Goal: Task Accomplishment & Management: Manage account settings

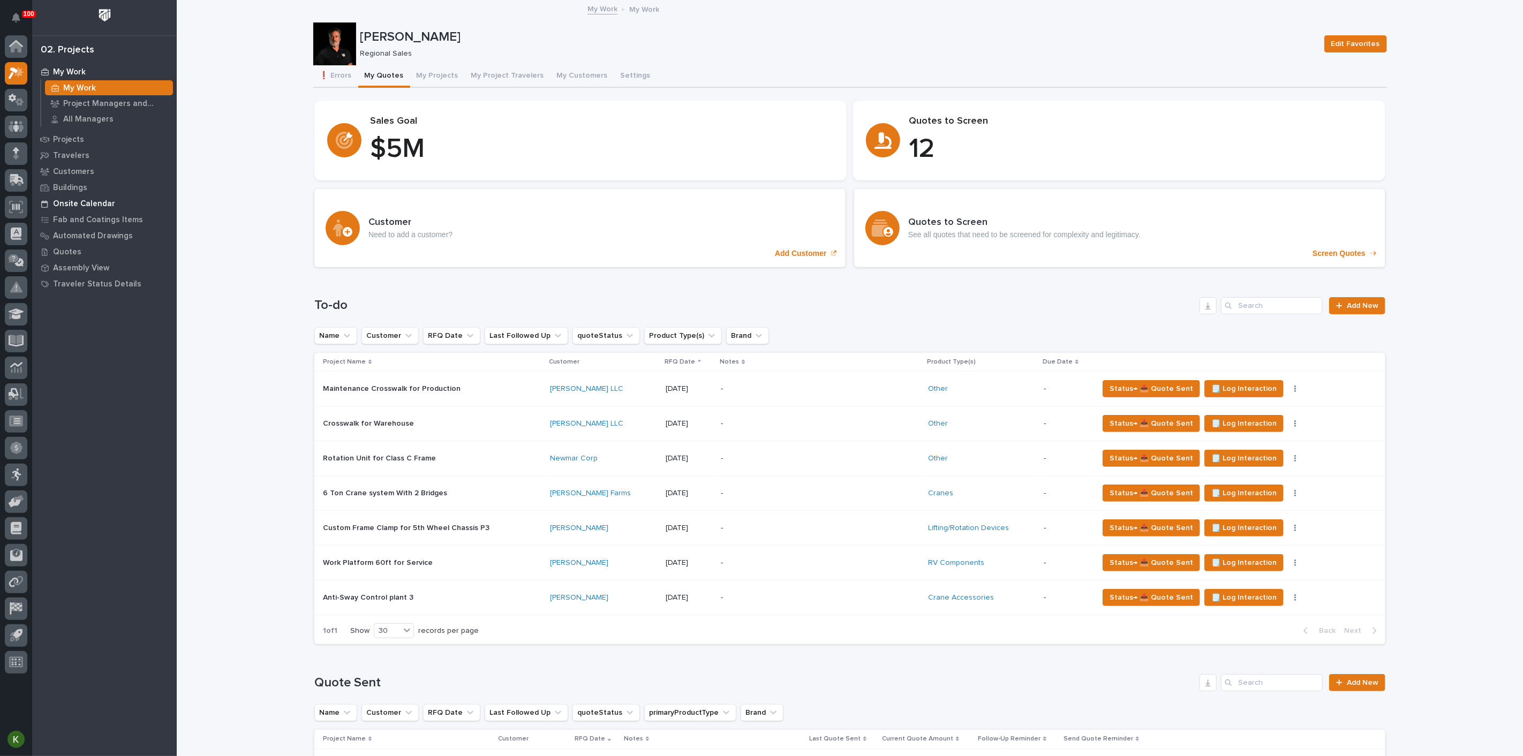
click at [102, 205] on p "Onsite Calendar" at bounding box center [84, 204] width 62 height 10
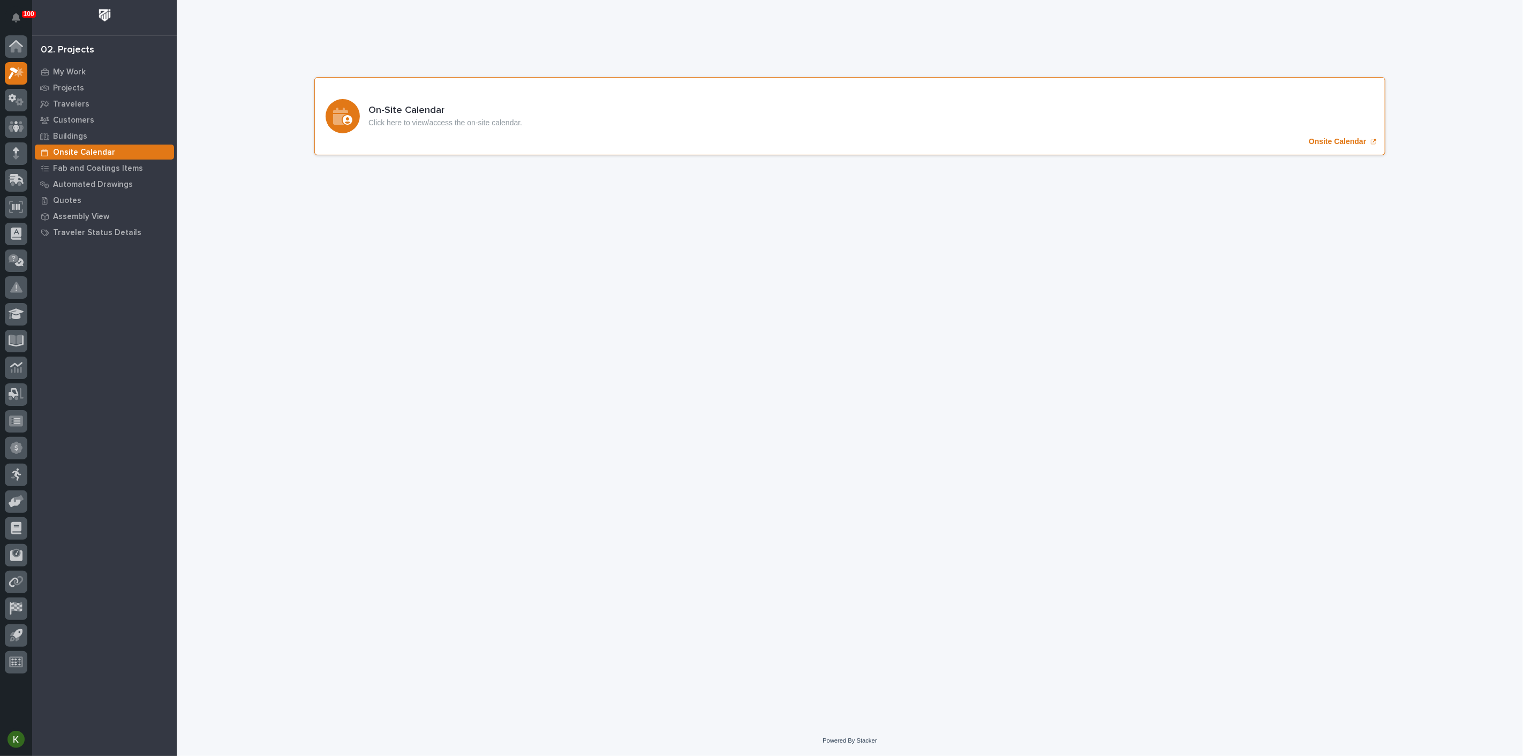
click at [1308, 146] on p "Onsite Calendar" at bounding box center [1336, 141] width 57 height 9
click at [91, 72] on div "My Work" at bounding box center [104, 71] width 139 height 15
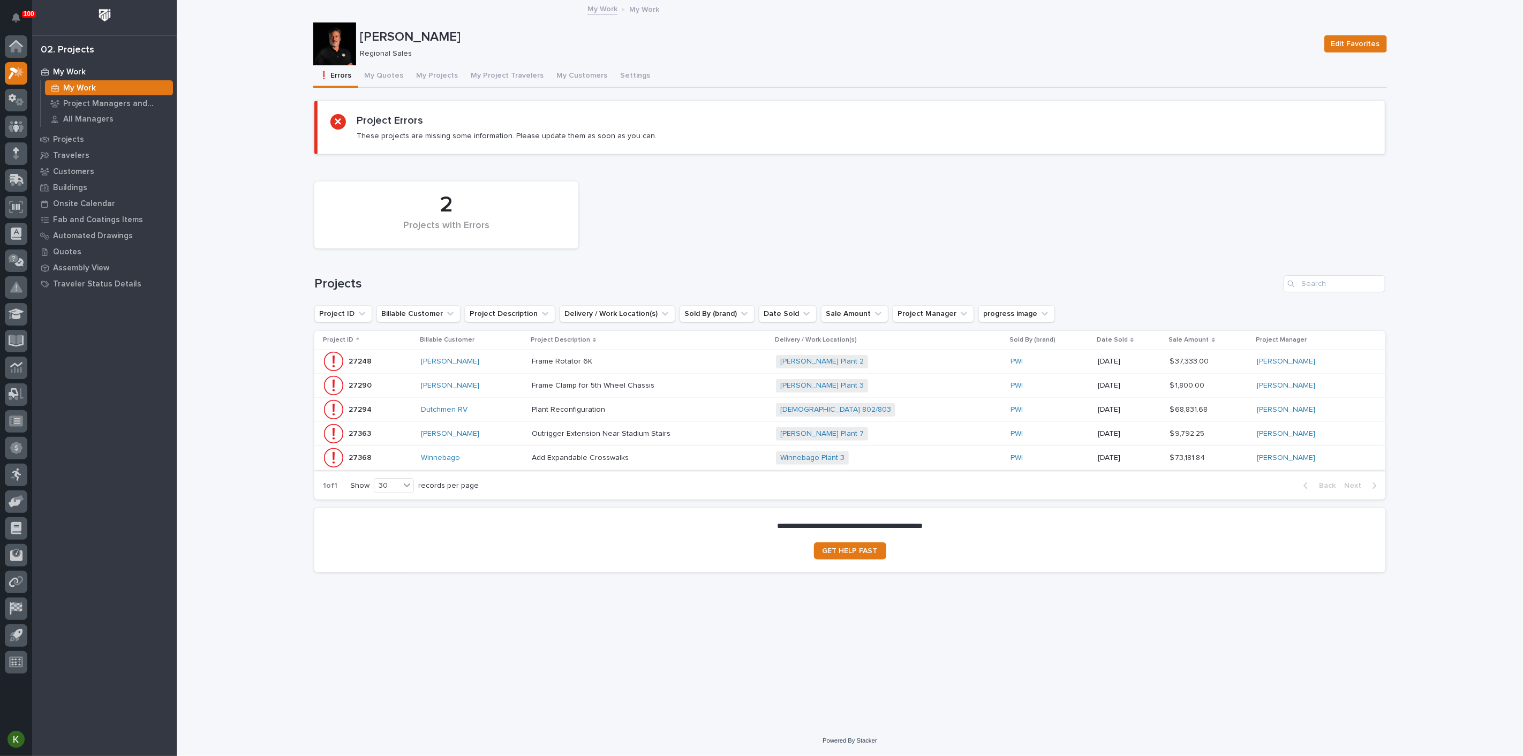
scroll to position [9, 0]
click at [521, 71] on button "My Project Travelers" at bounding box center [508, 76] width 86 height 22
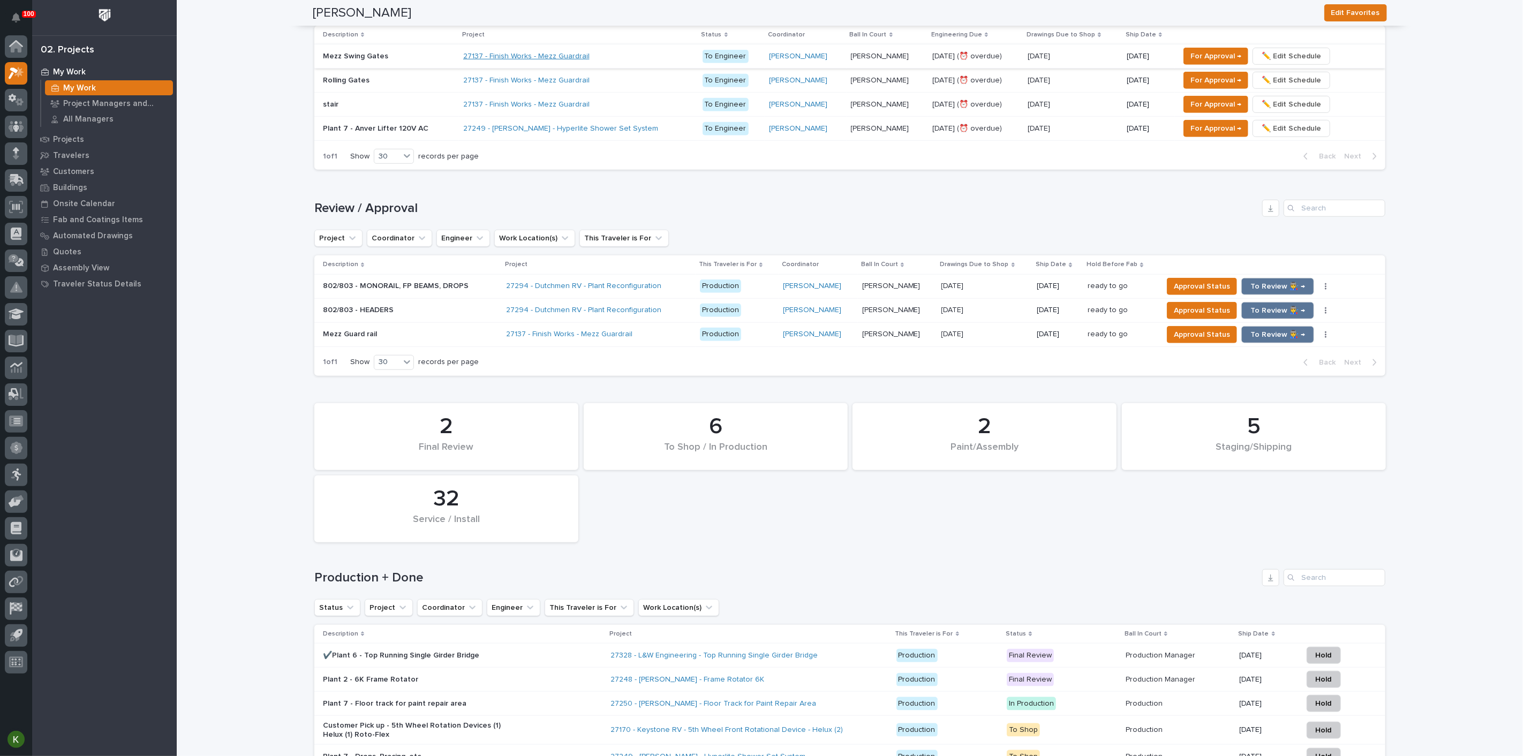
scroll to position [604, 0]
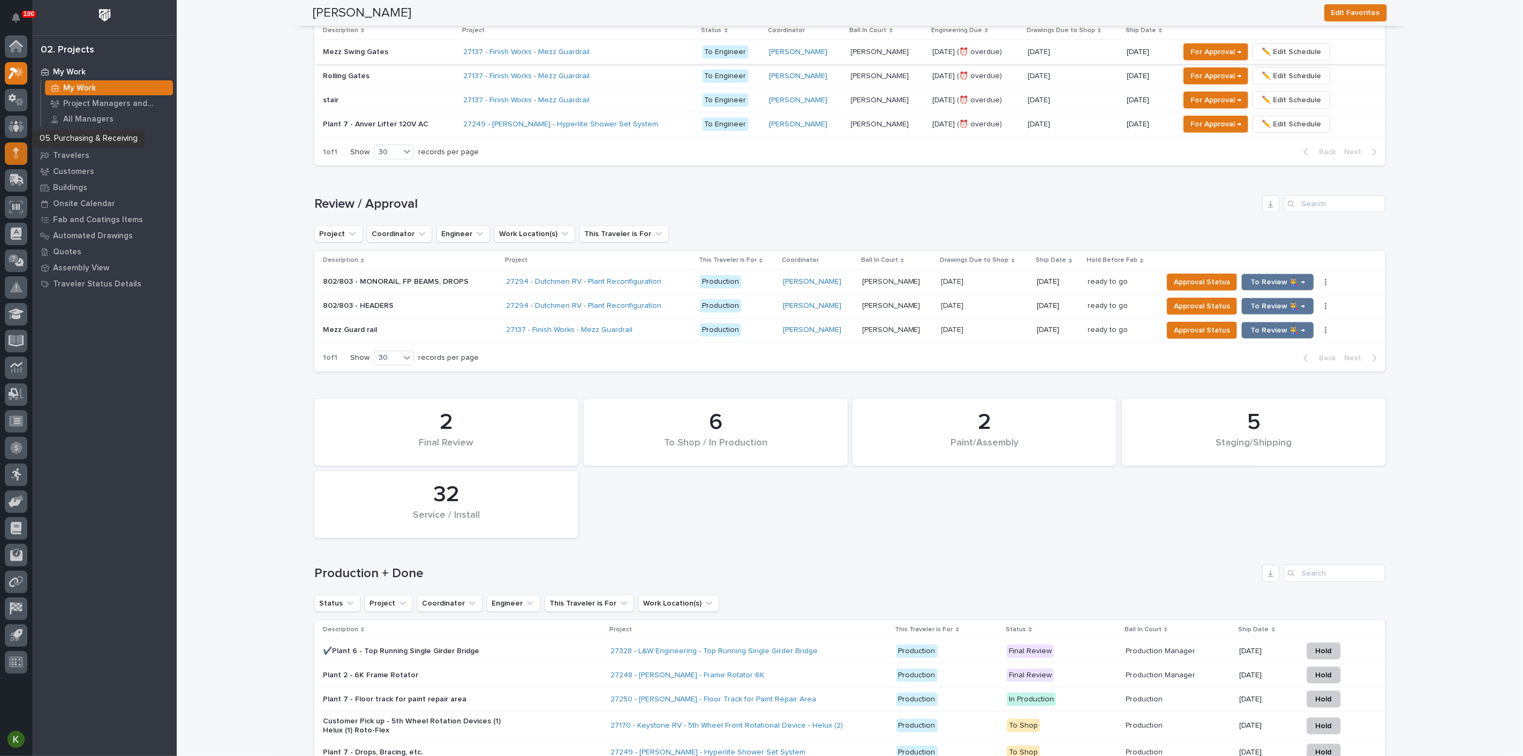
click at [13, 150] on icon at bounding box center [16, 153] width 6 height 12
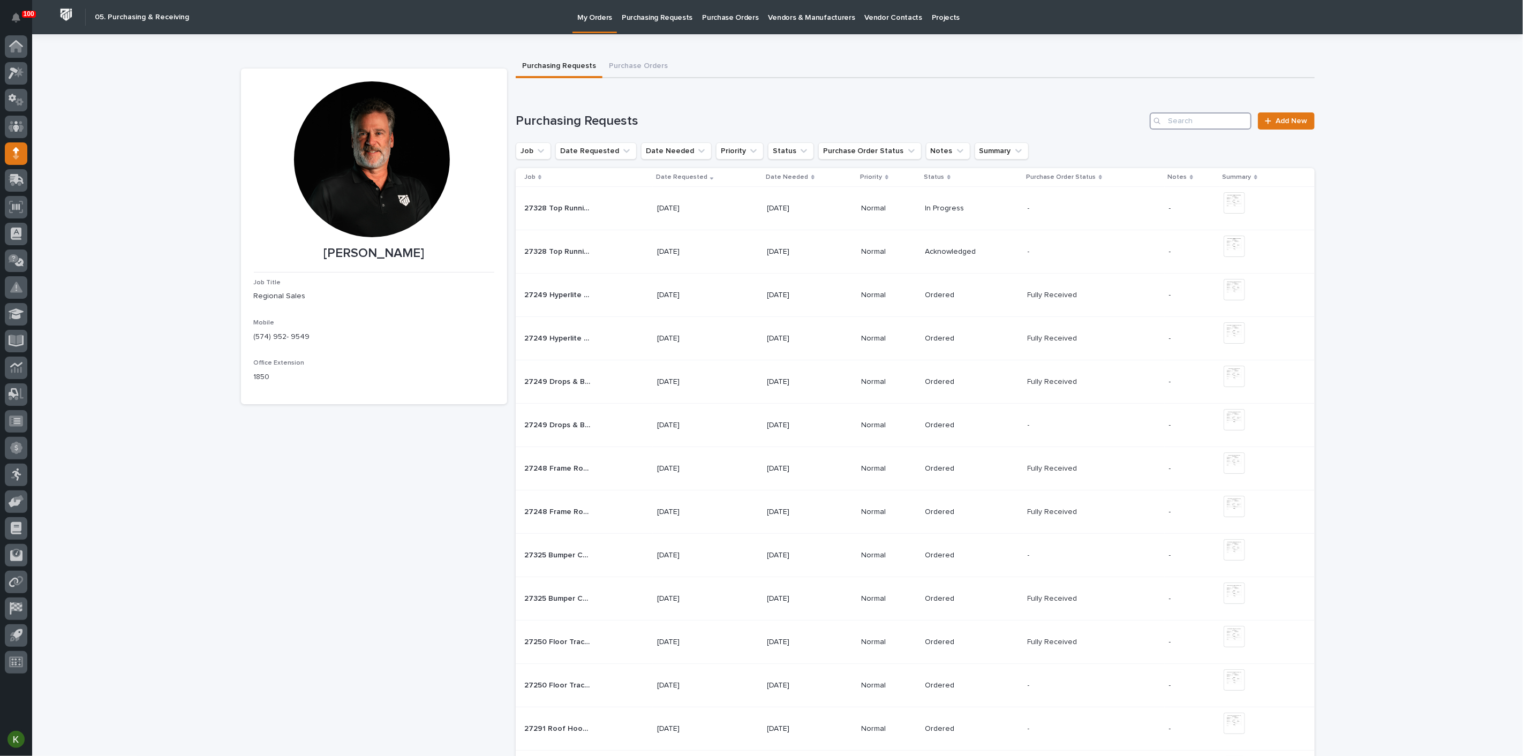
click at [1184, 130] on input "Search" at bounding box center [1200, 120] width 102 height 17
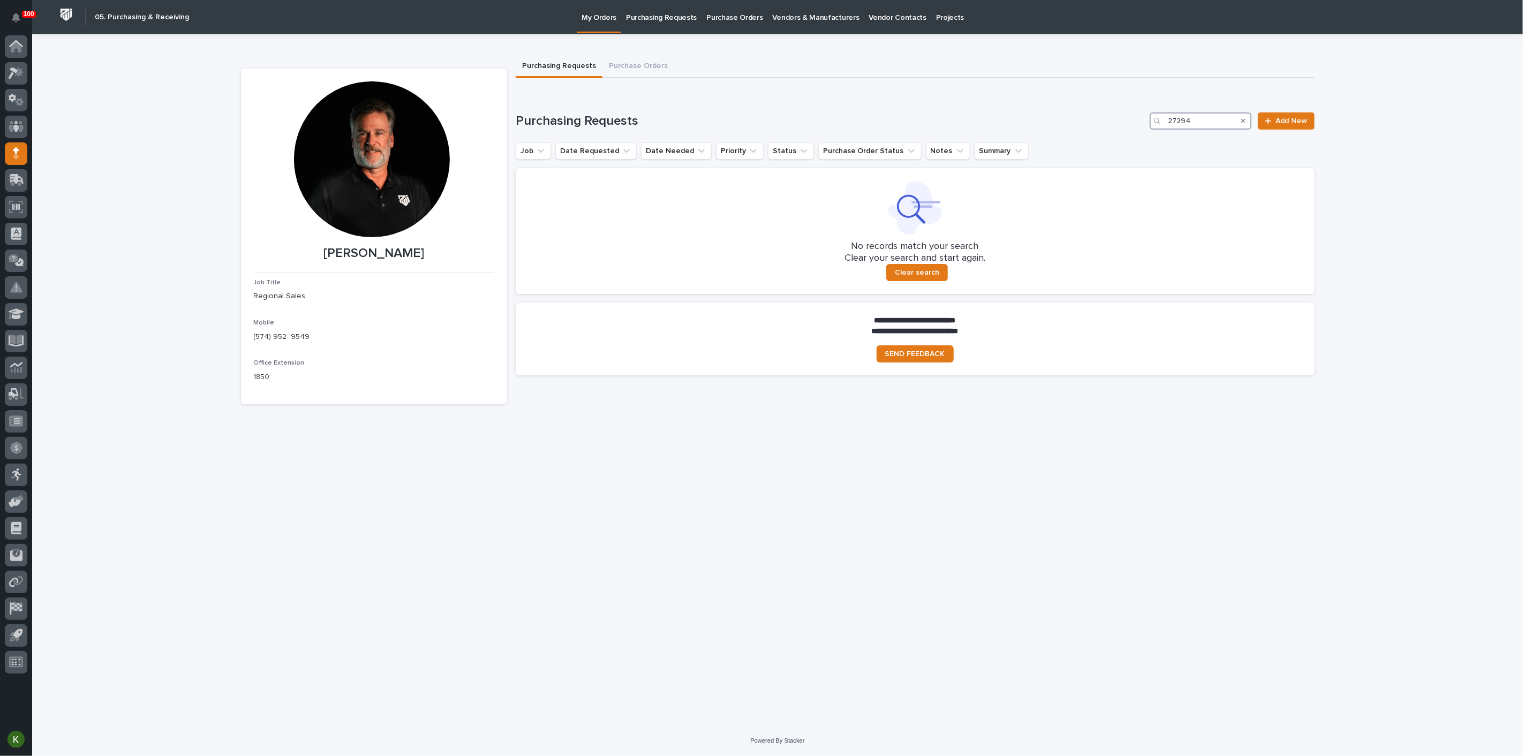
type input "27294"
drag, startPoint x: 1234, startPoint y: 141, endPoint x: 1229, endPoint y: 149, distance: 8.9
click at [1241, 124] on icon "Search" at bounding box center [1243, 121] width 4 height 6
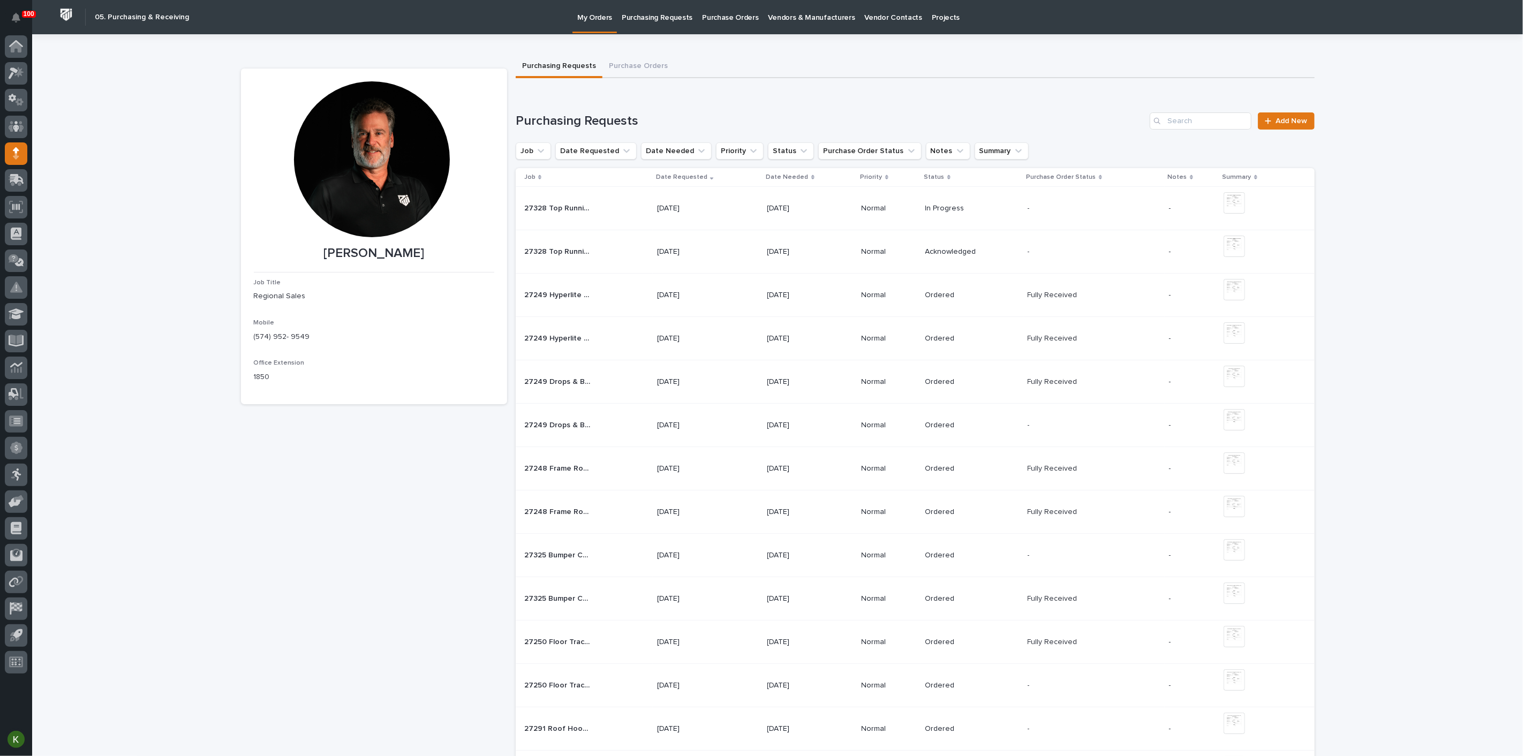
click at [677, 17] on p "Purchasing Requests" at bounding box center [657, 11] width 71 height 22
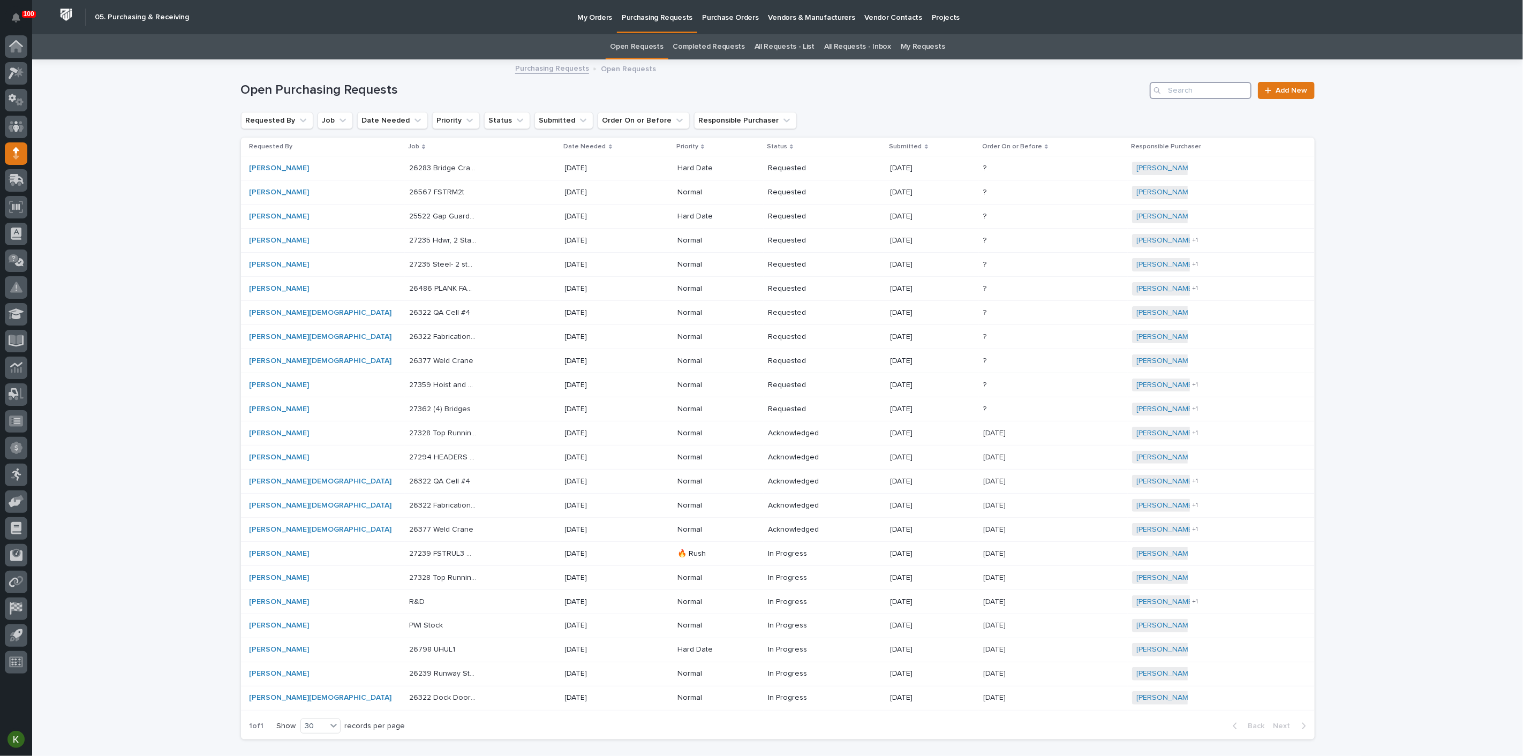
click at [1192, 99] on input "Search" at bounding box center [1200, 90] width 102 height 17
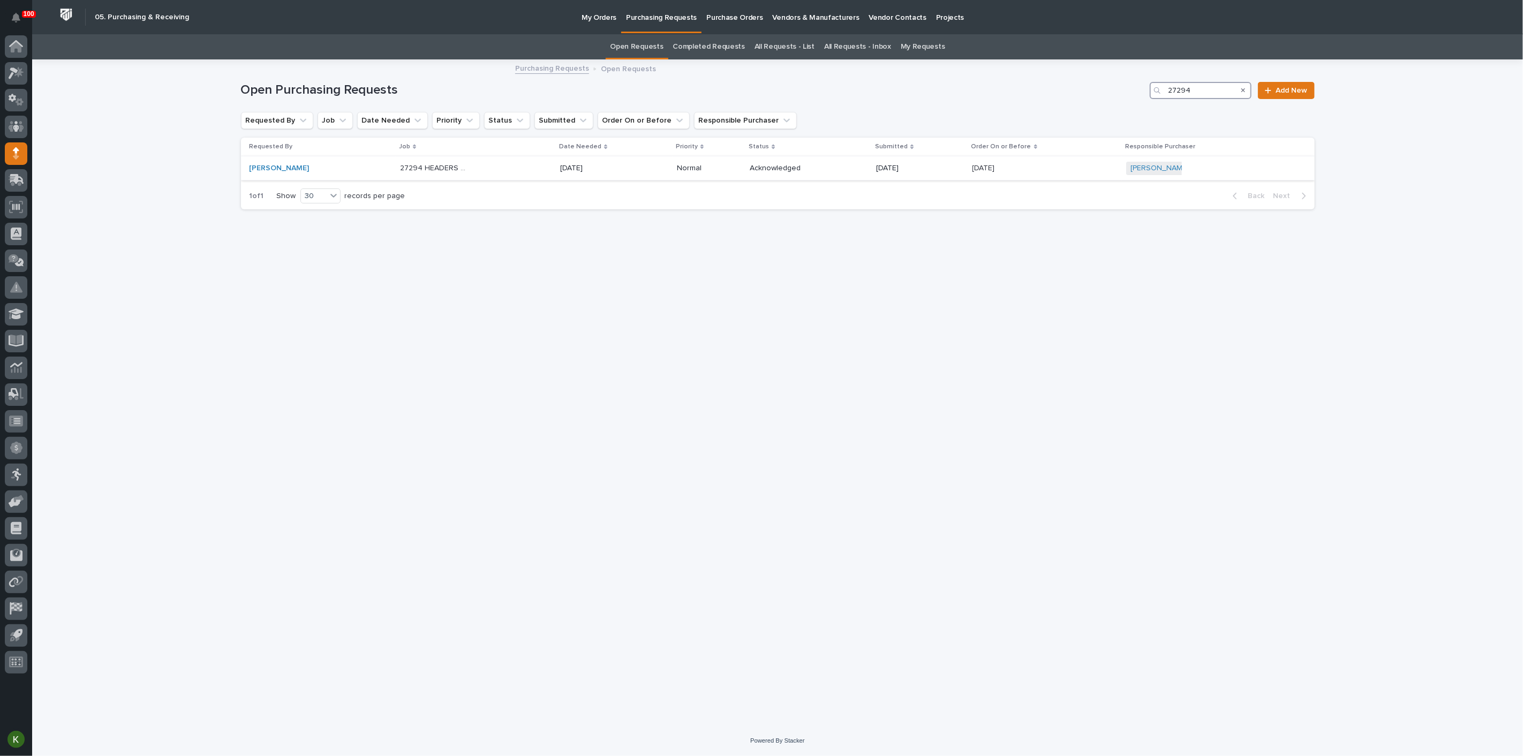
type input "27294"
click at [512, 177] on div "27294 HEADERS AND FP EXTENSION 27294 HEADERS AND FP EXTENSION" at bounding box center [476, 169] width 152 height 18
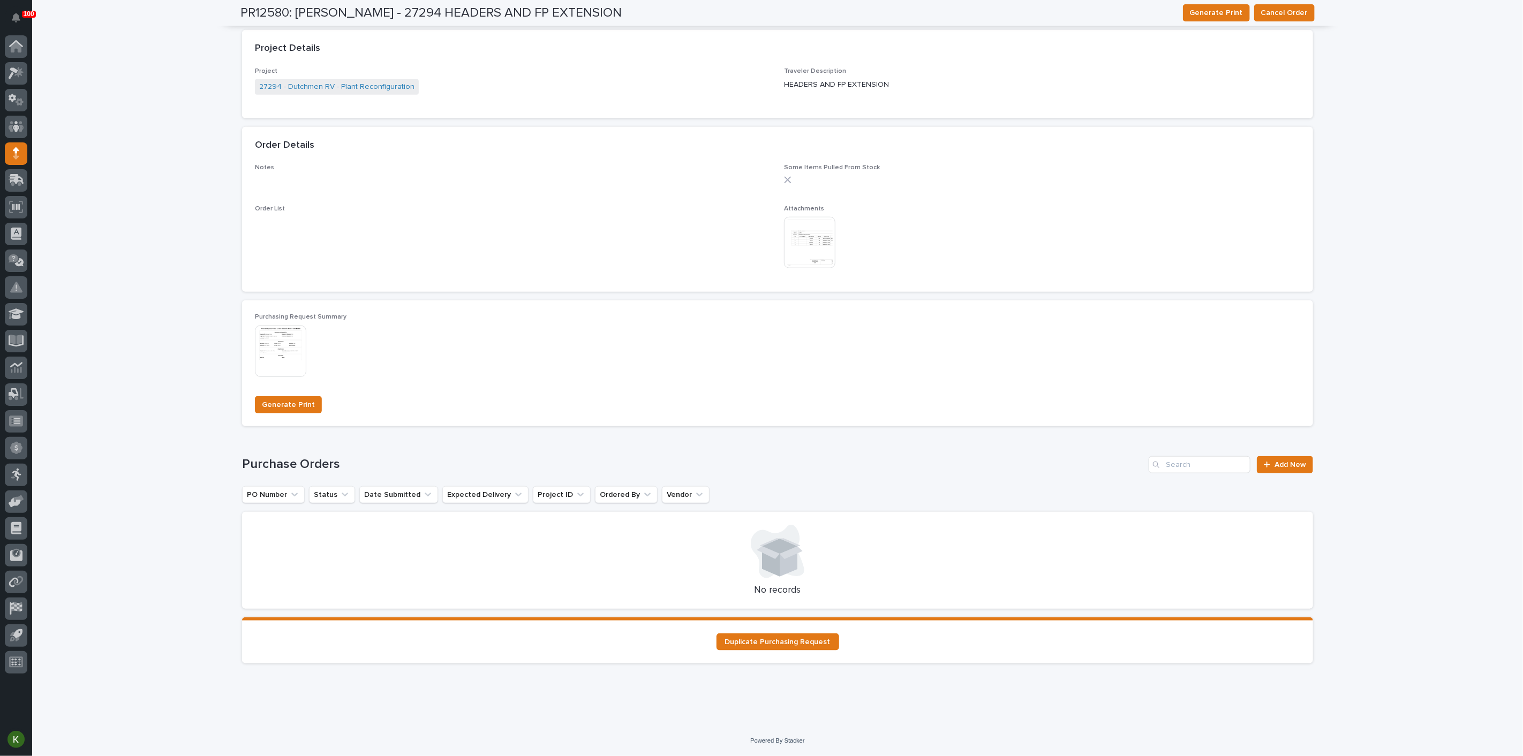
scroll to position [833, 0]
click at [279, 373] on img at bounding box center [280, 351] width 51 height 51
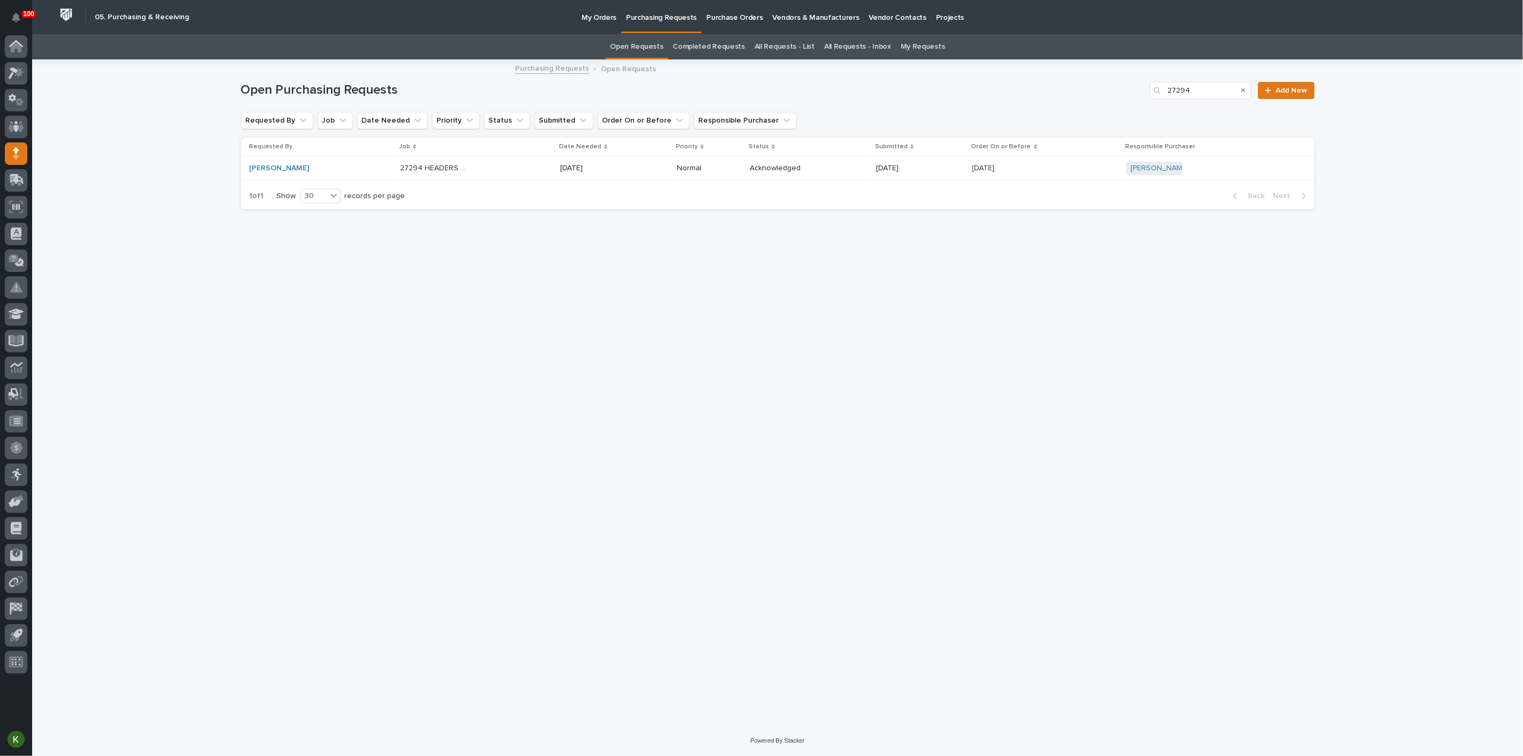
click at [482, 177] on div "27294 HEADERS AND FP EXTENSION 27294 HEADERS AND FP EXTENSION" at bounding box center [476, 169] width 152 height 18
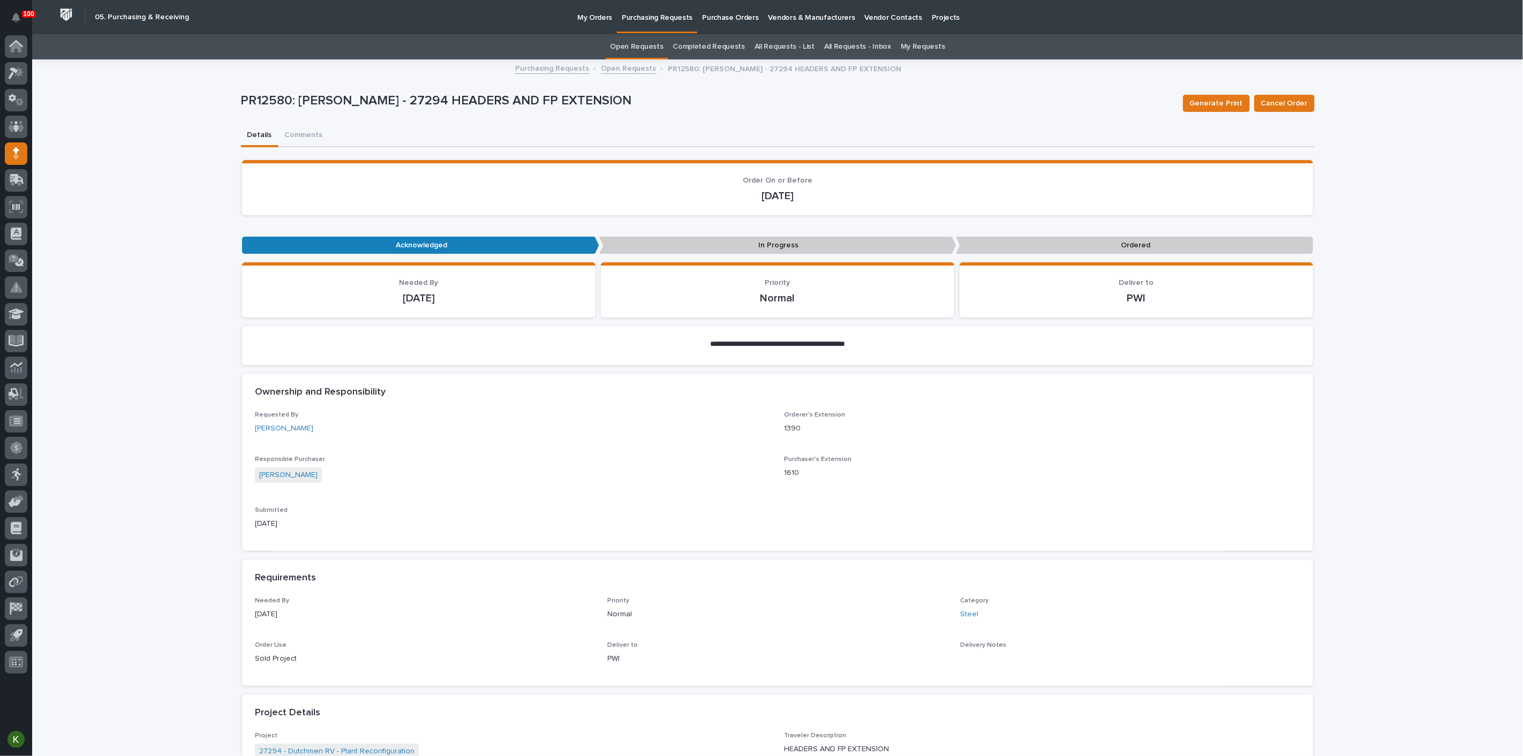
scroll to position [34, 0]
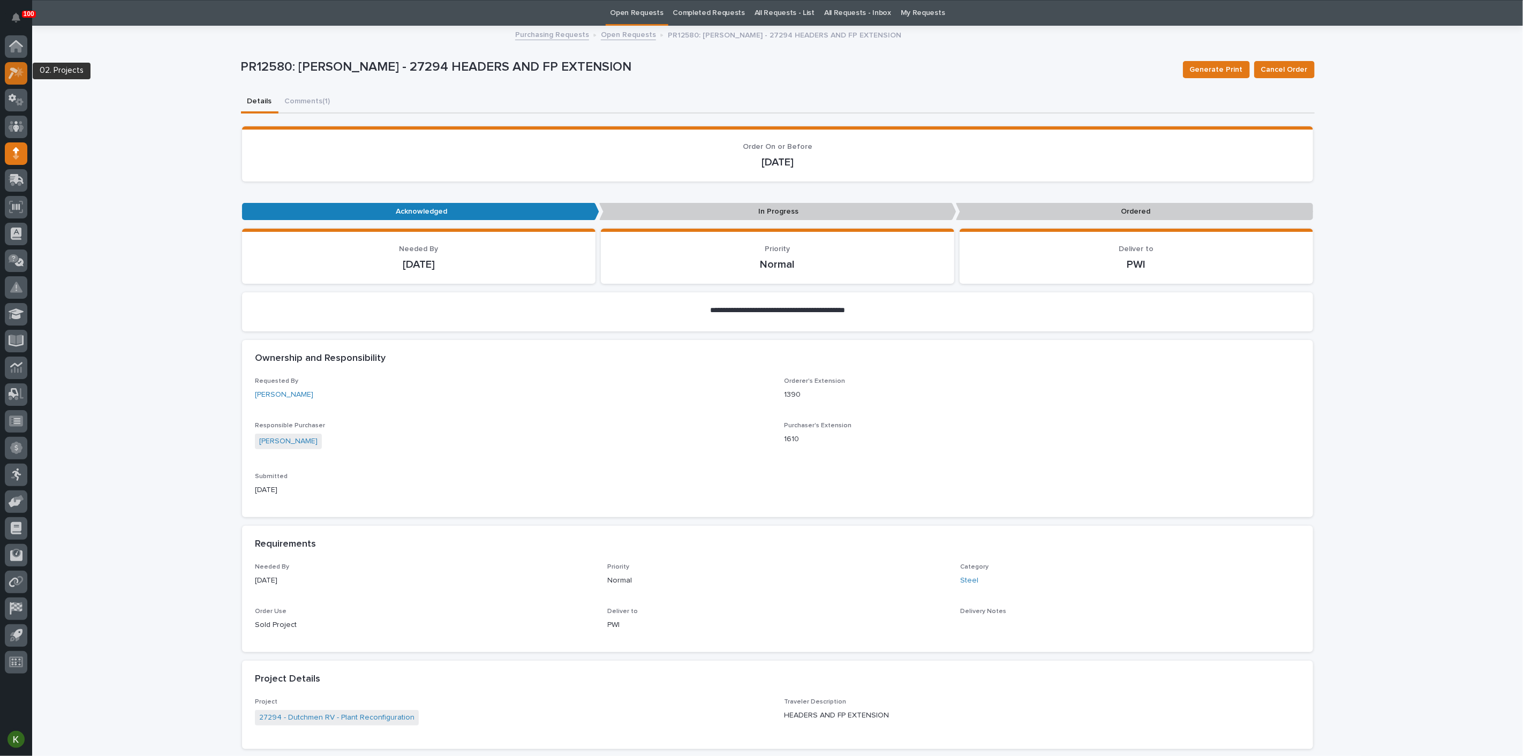
click at [14, 74] on icon at bounding box center [17, 73] width 16 height 12
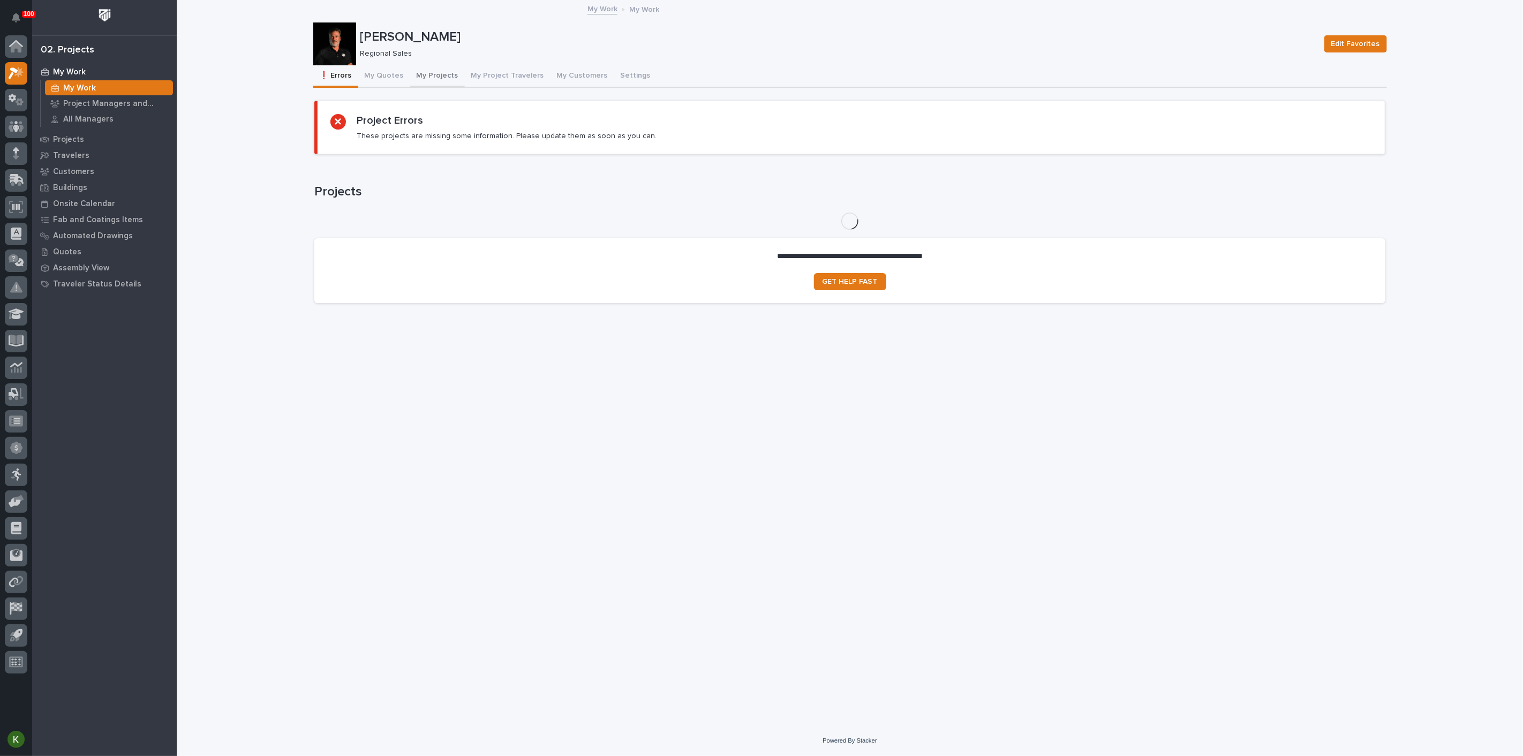
click at [457, 85] on button "My Projects" at bounding box center [437, 76] width 55 height 22
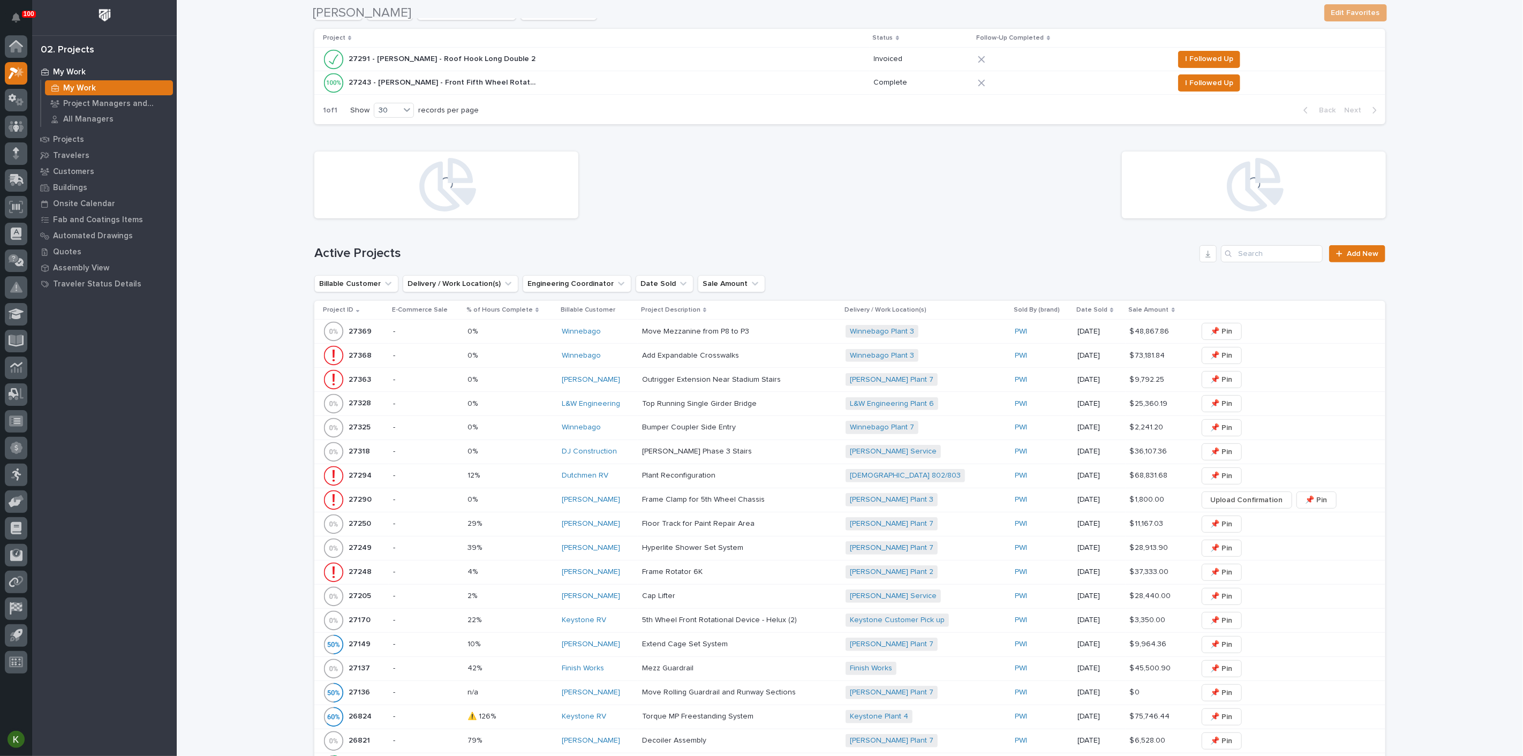
scroll to position [238, 0]
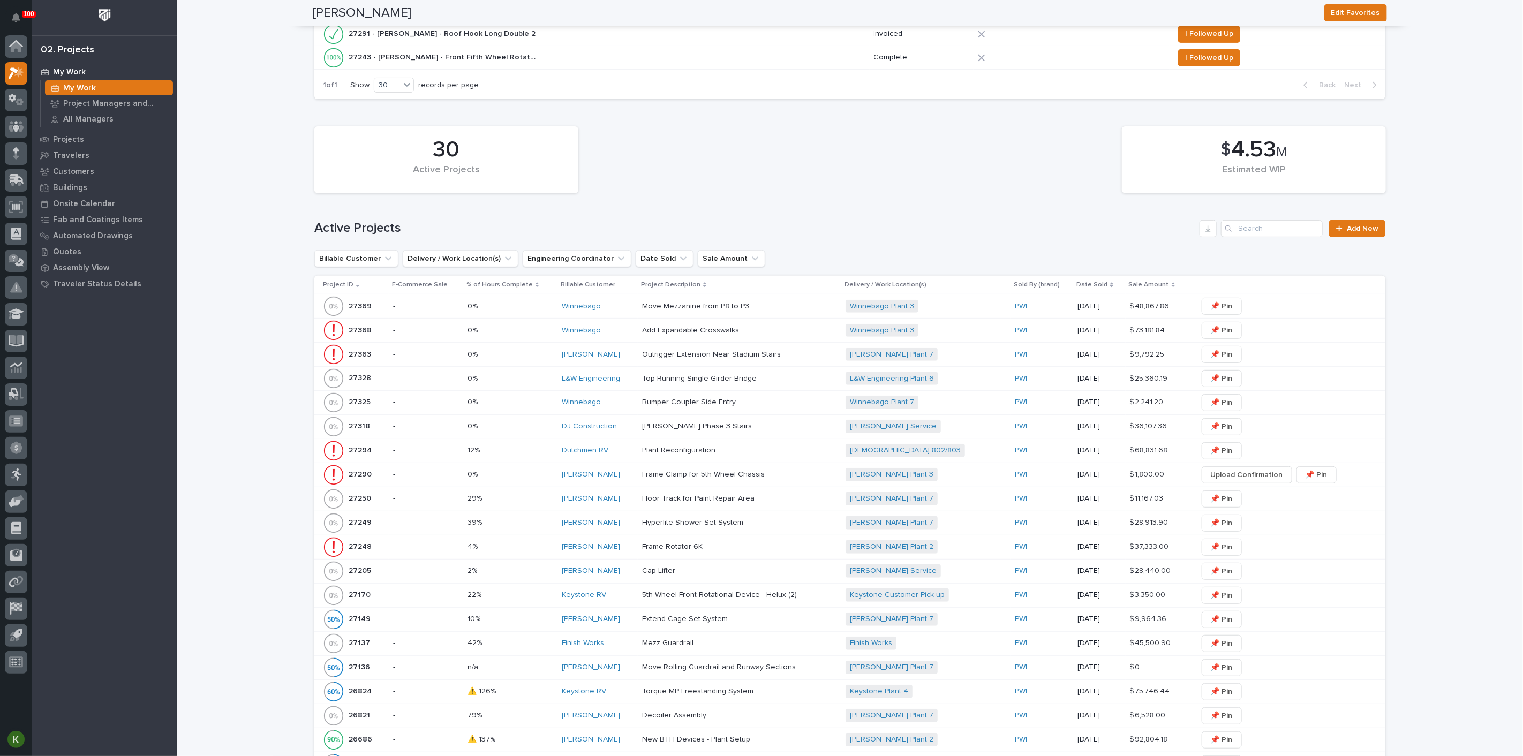
click at [790, 455] on p at bounding box center [735, 450] width 187 height 9
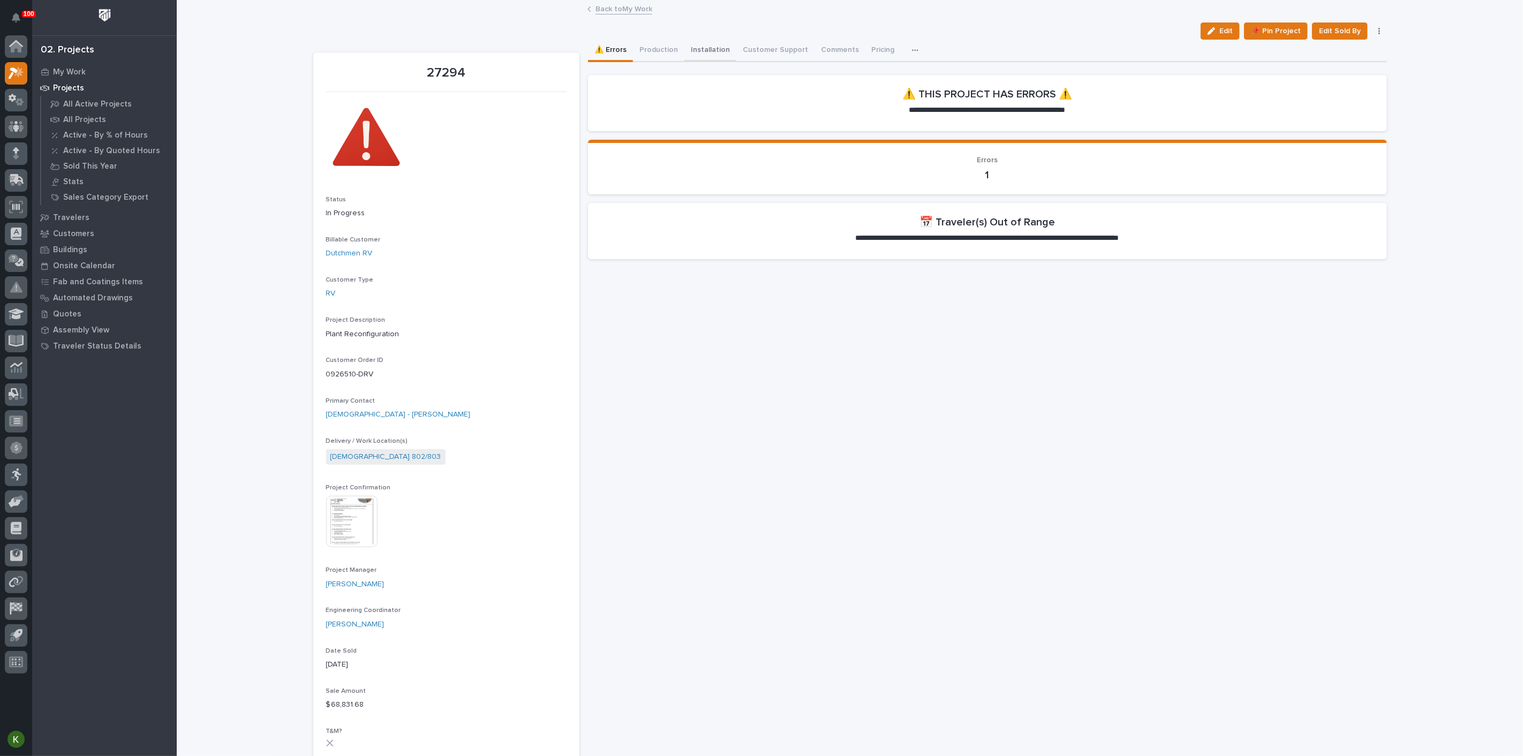
click at [729, 53] on button "Installation" at bounding box center [710, 51] width 52 height 22
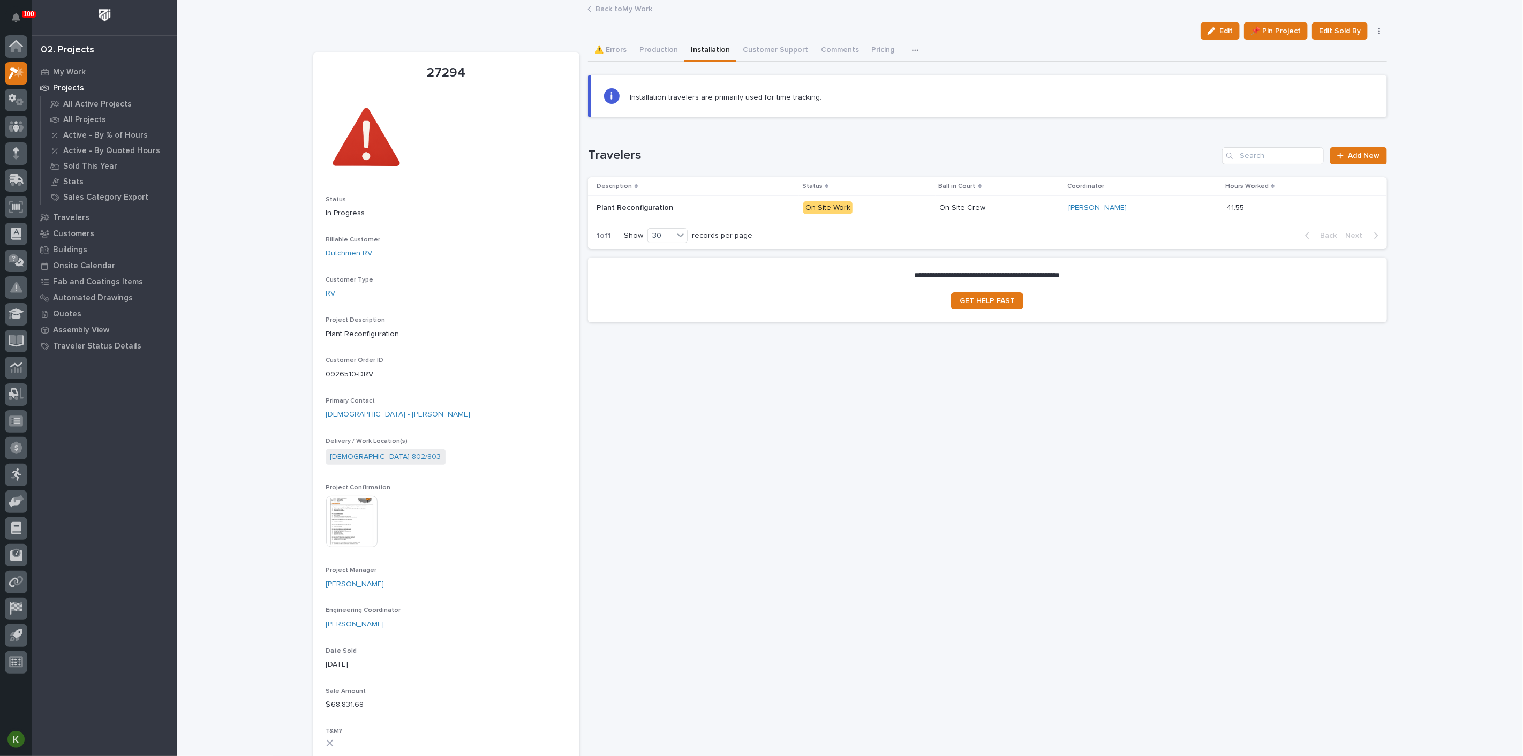
click at [902, 215] on p "On-Site Work" at bounding box center [867, 207] width 128 height 13
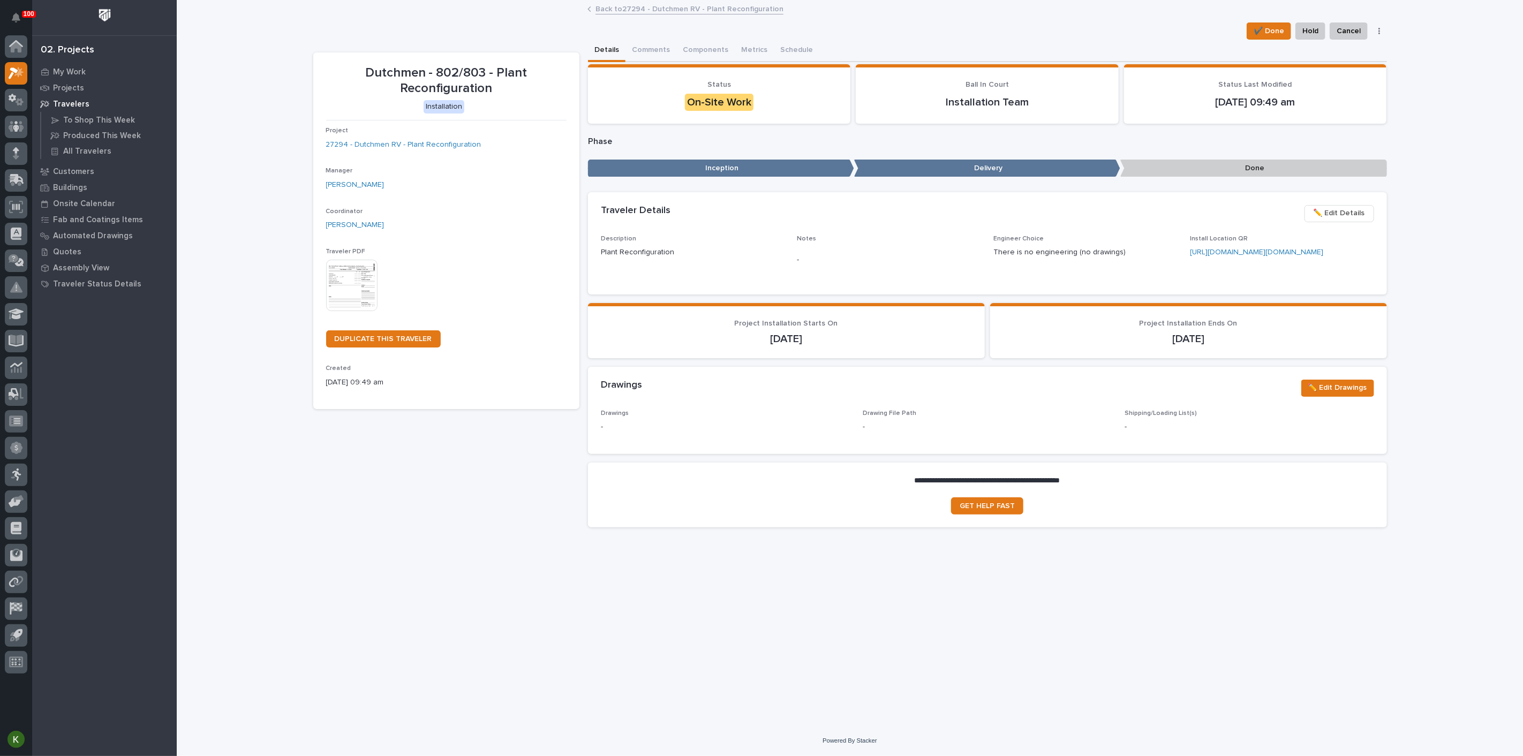
click at [1331, 220] on span "✏️ Edit Details" at bounding box center [1338, 213] width 51 height 13
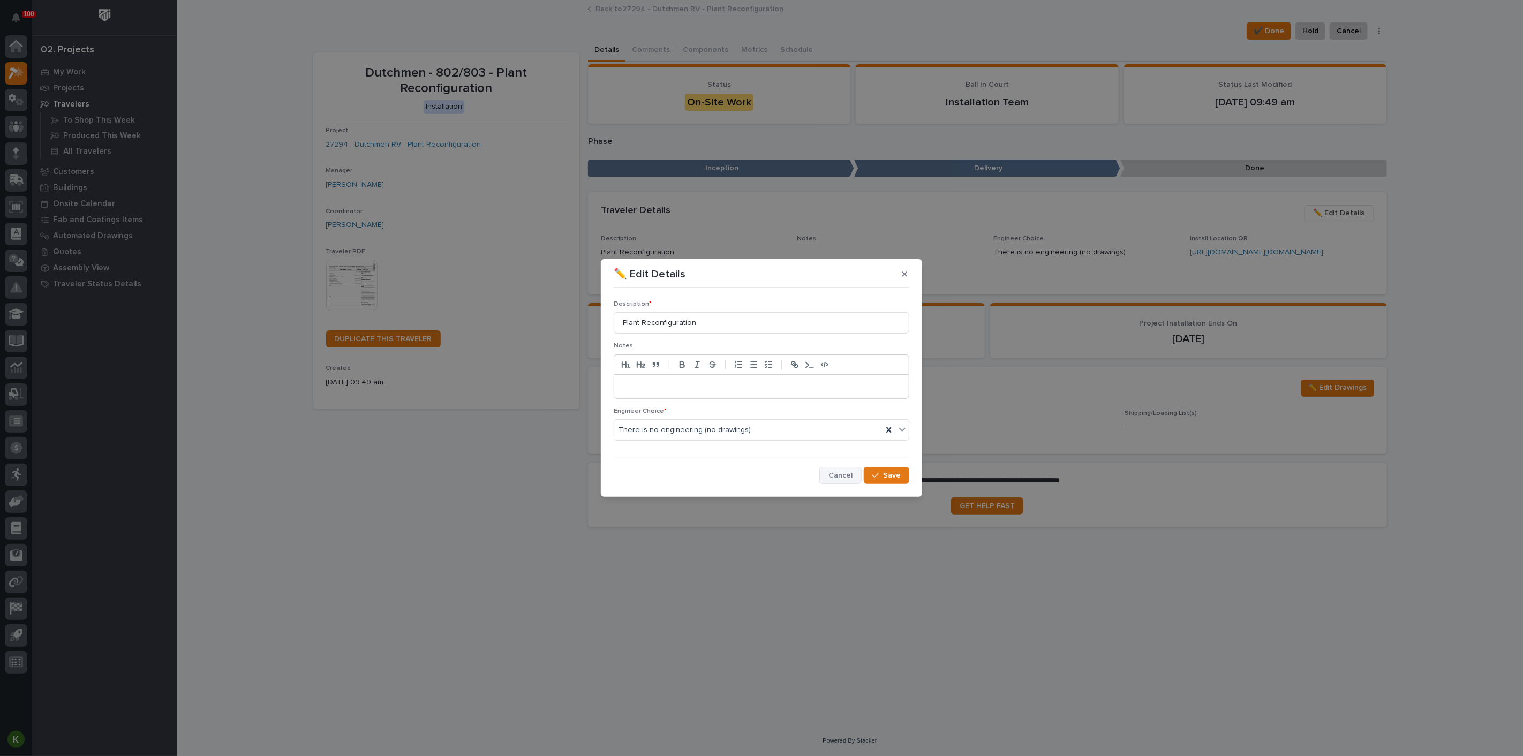
click at [828, 480] on span "Cancel" at bounding box center [840, 476] width 24 height 10
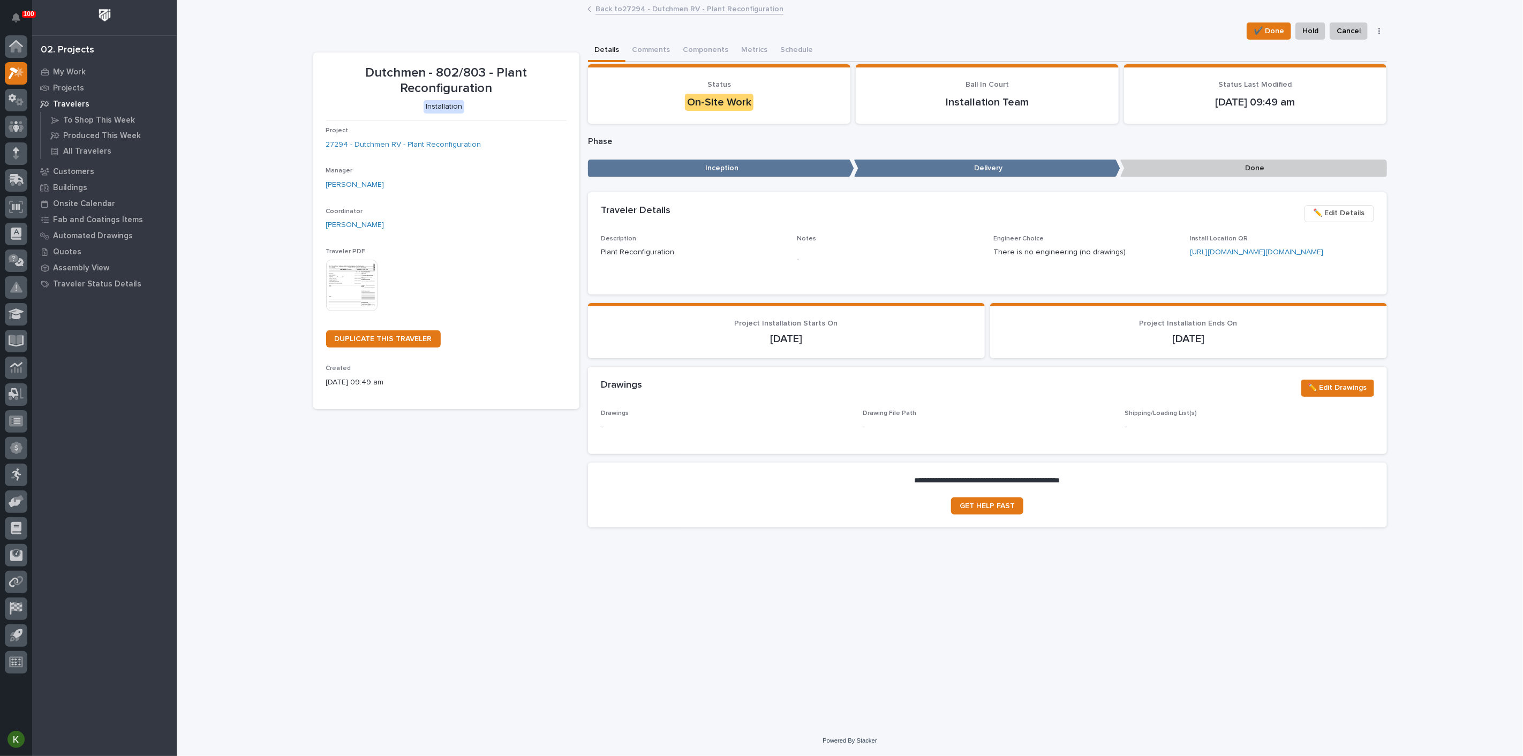
click at [650, 9] on link "Back to 27294 - Dutchmen RV - Plant Reconfiguration" at bounding box center [689, 8] width 188 height 12
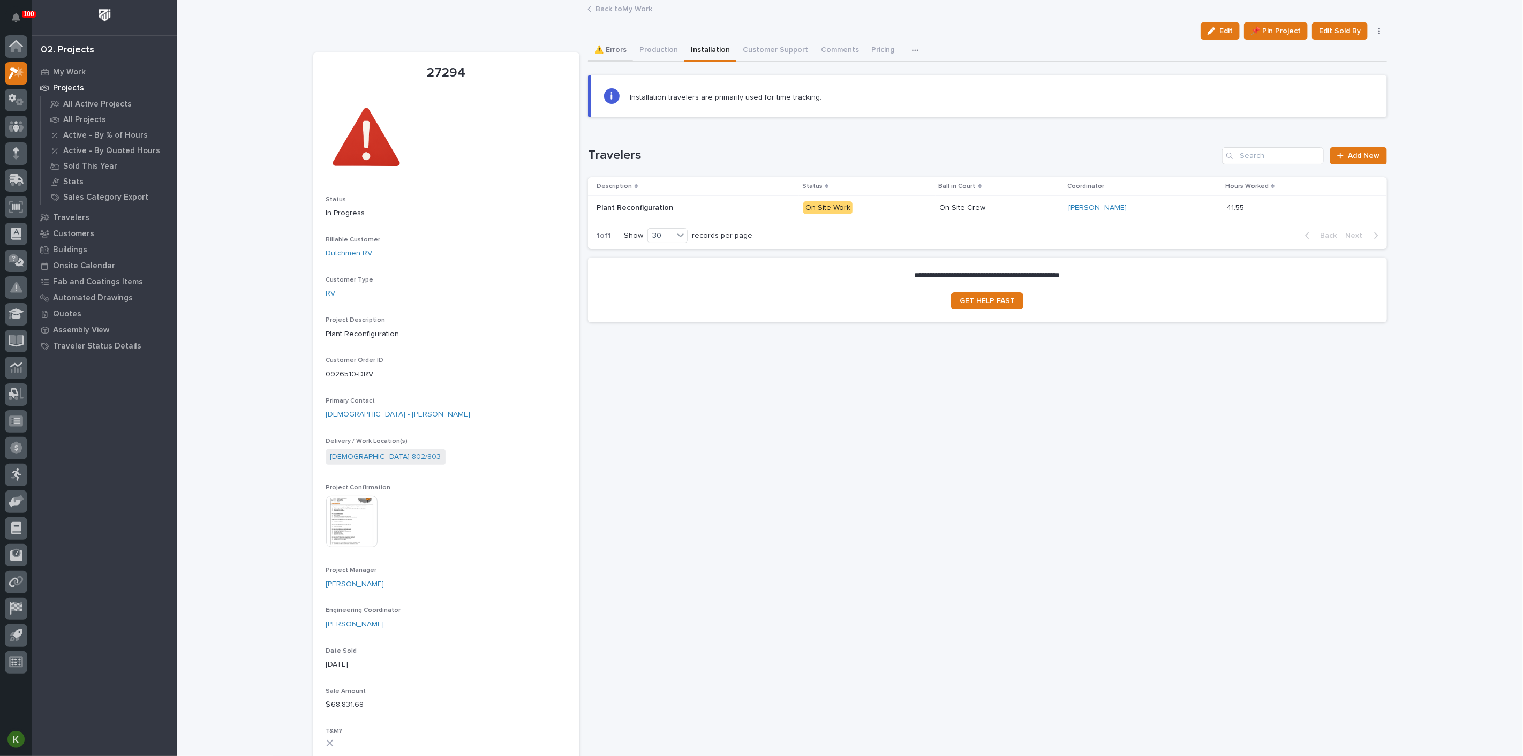
click at [616, 61] on button "⚠️ Errors" at bounding box center [610, 51] width 45 height 22
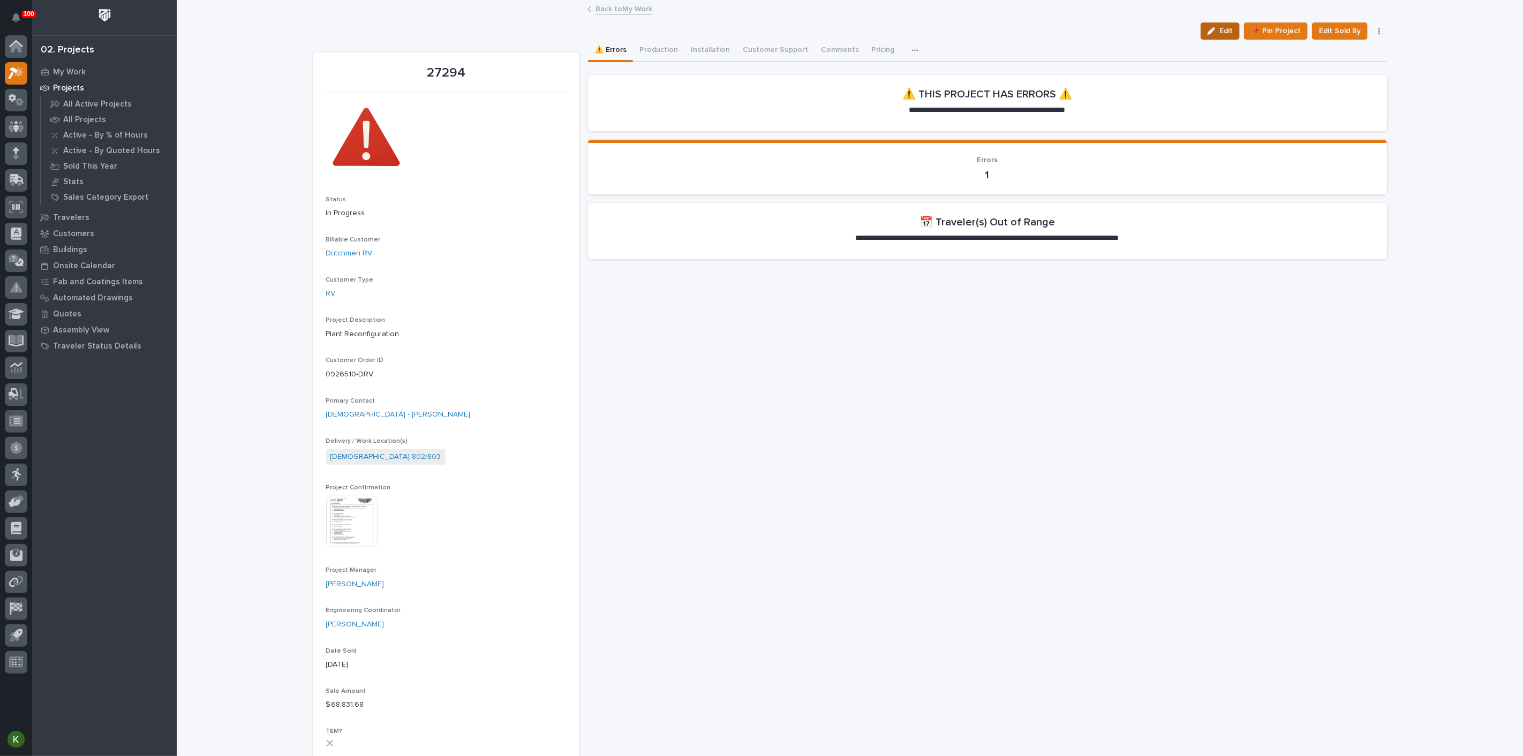
click at [1207, 35] on icon "button" at bounding box center [1210, 30] width 7 height 7
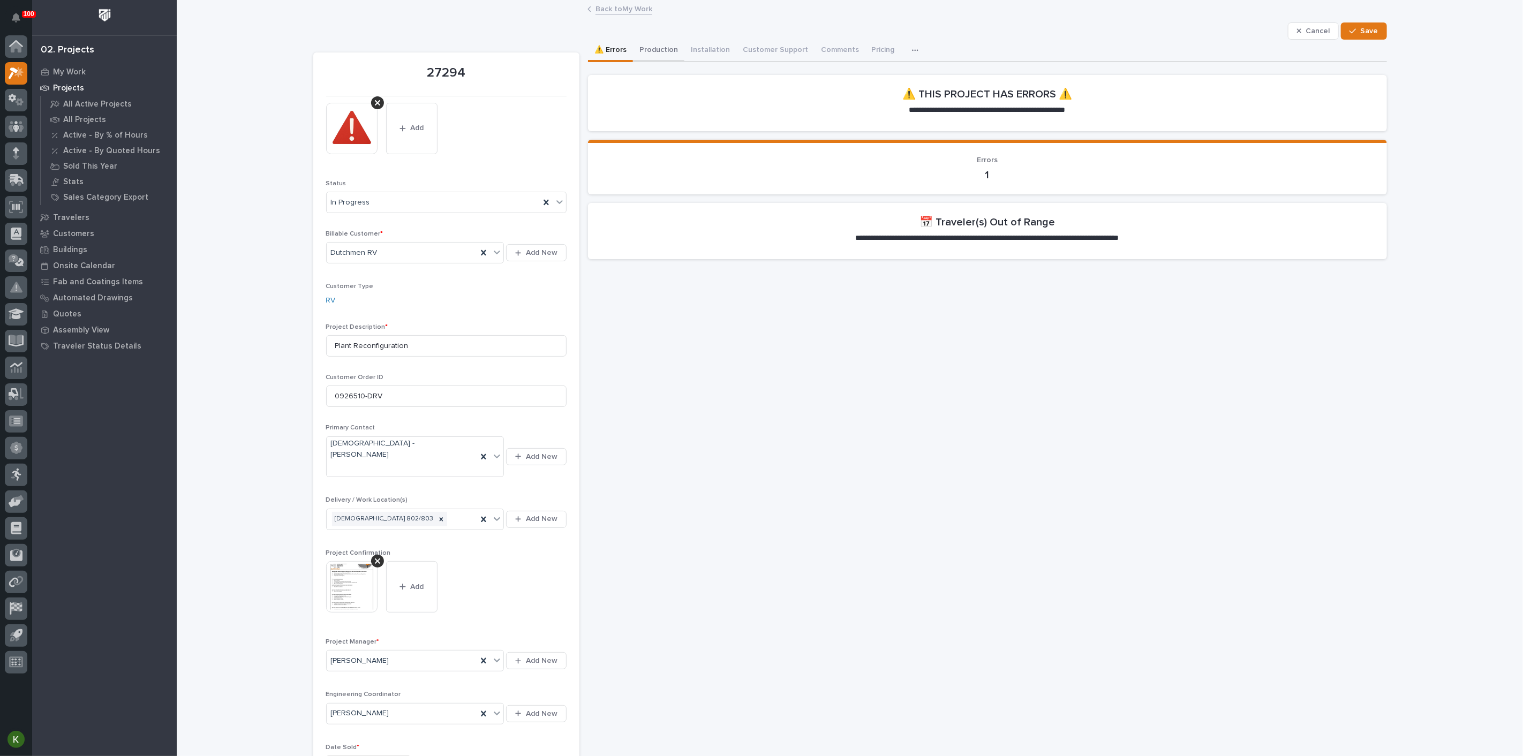
click at [677, 62] on button "Production" at bounding box center [658, 51] width 51 height 22
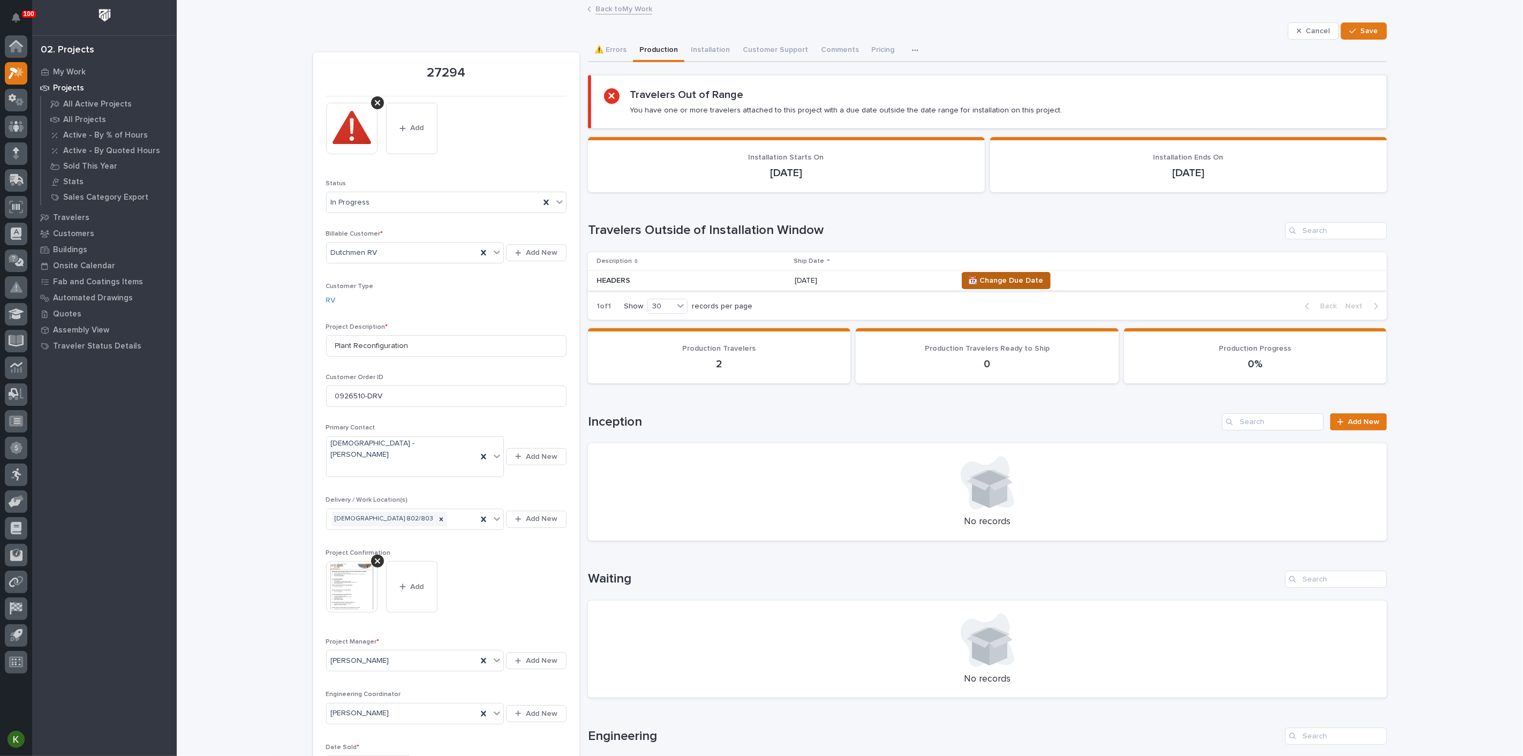
click at [1023, 287] on span "📆 Change Due Date" at bounding box center [1006, 280] width 75 height 13
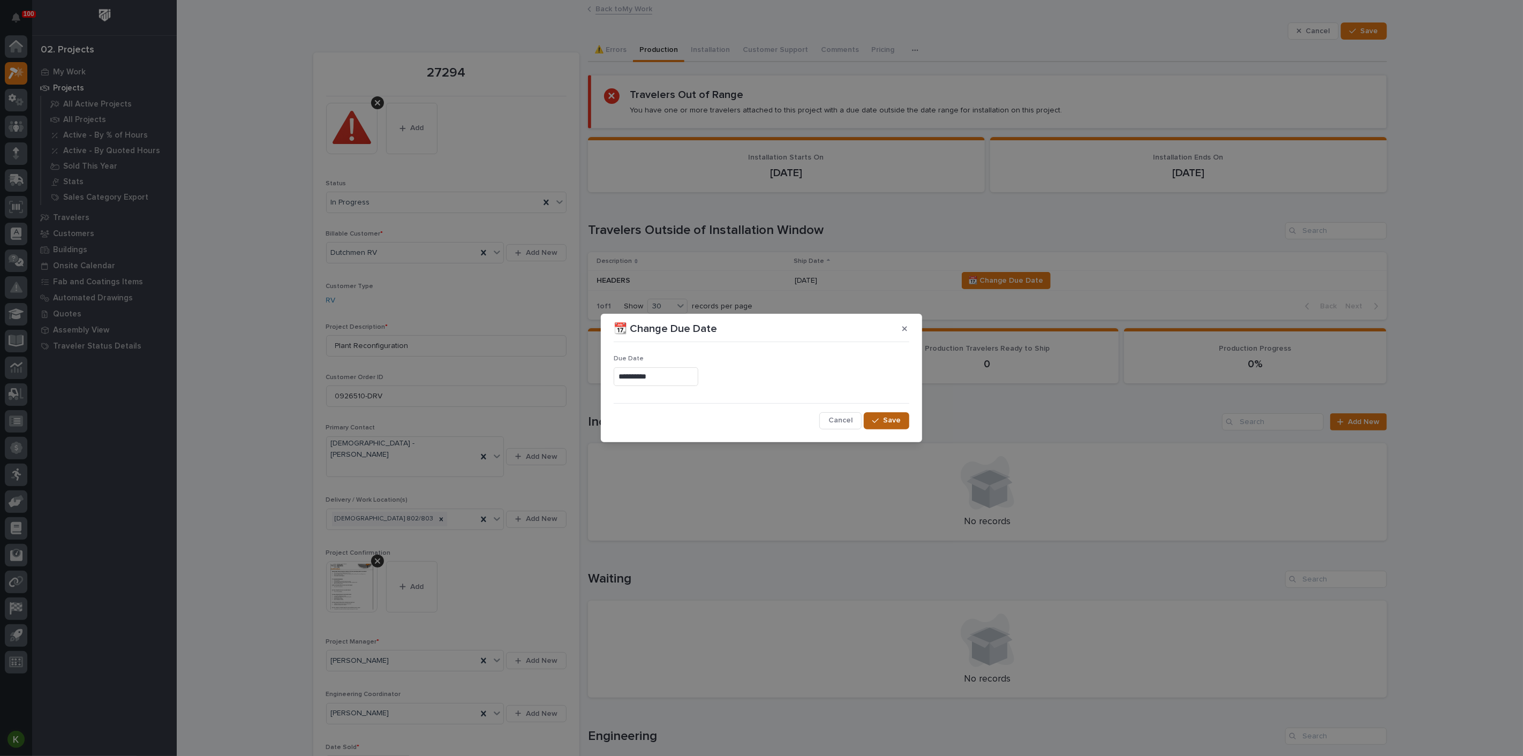
click at [883, 425] on span "Save" at bounding box center [892, 420] width 18 height 10
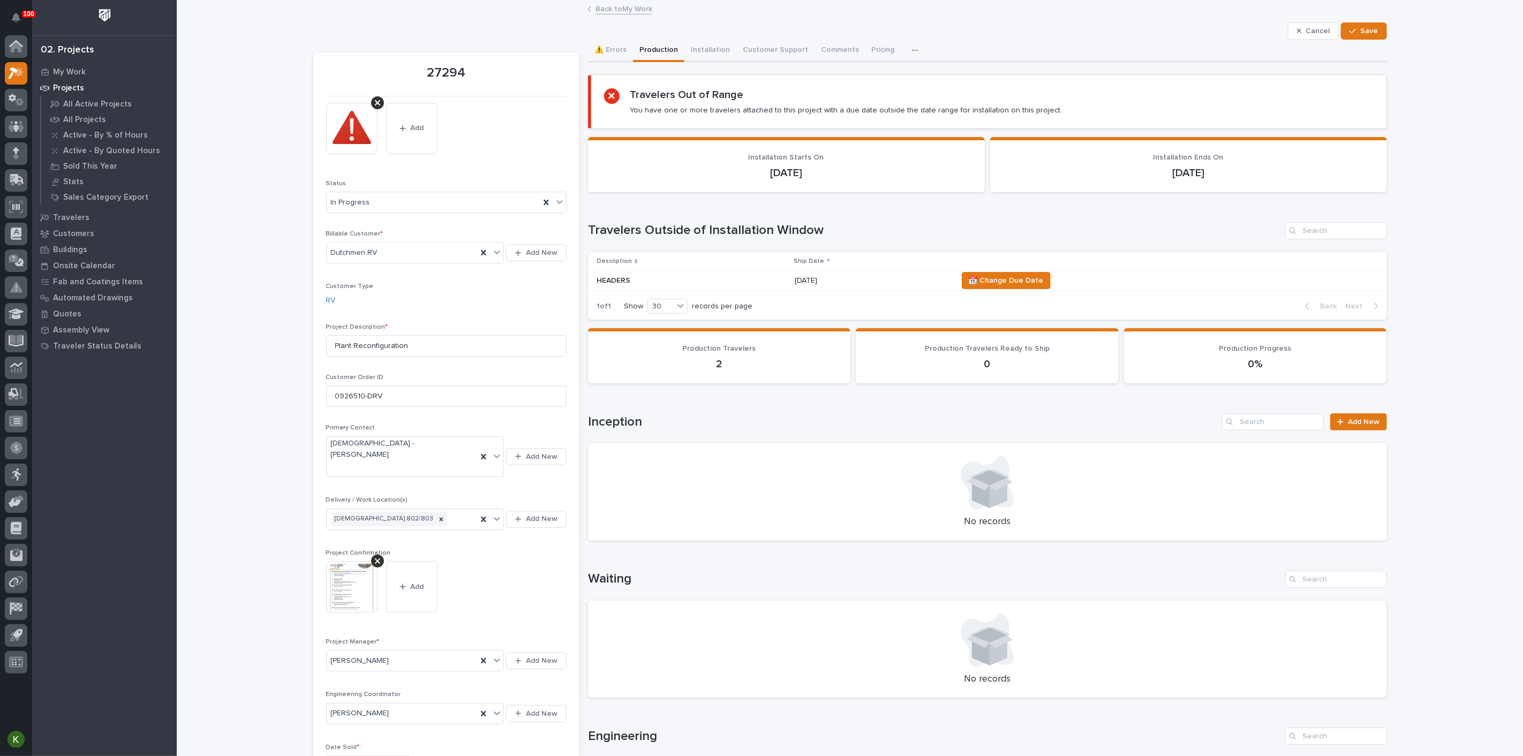
click at [600, 10] on link "Back to My Work" at bounding box center [623, 8] width 57 height 12
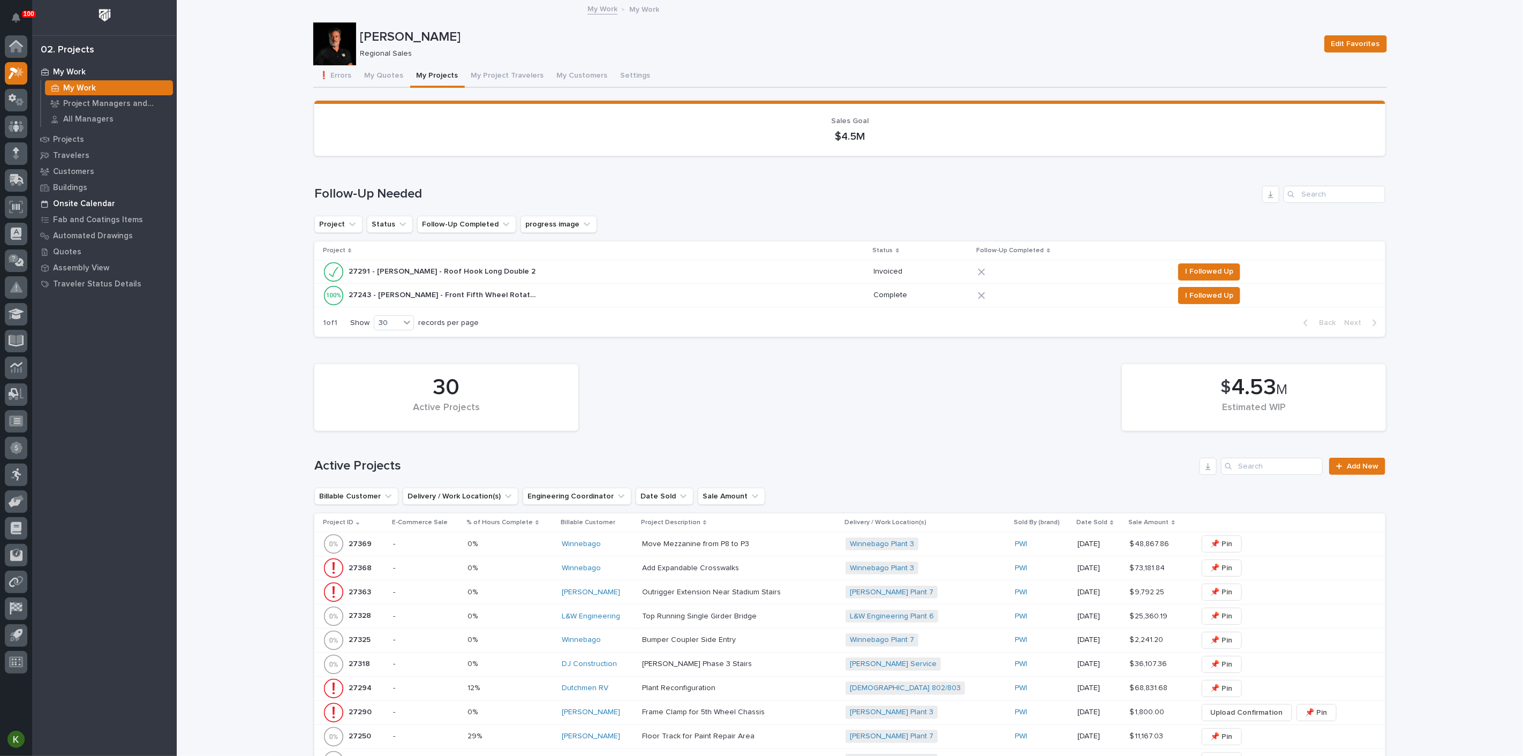
click at [104, 206] on p "Onsite Calendar" at bounding box center [84, 204] width 62 height 10
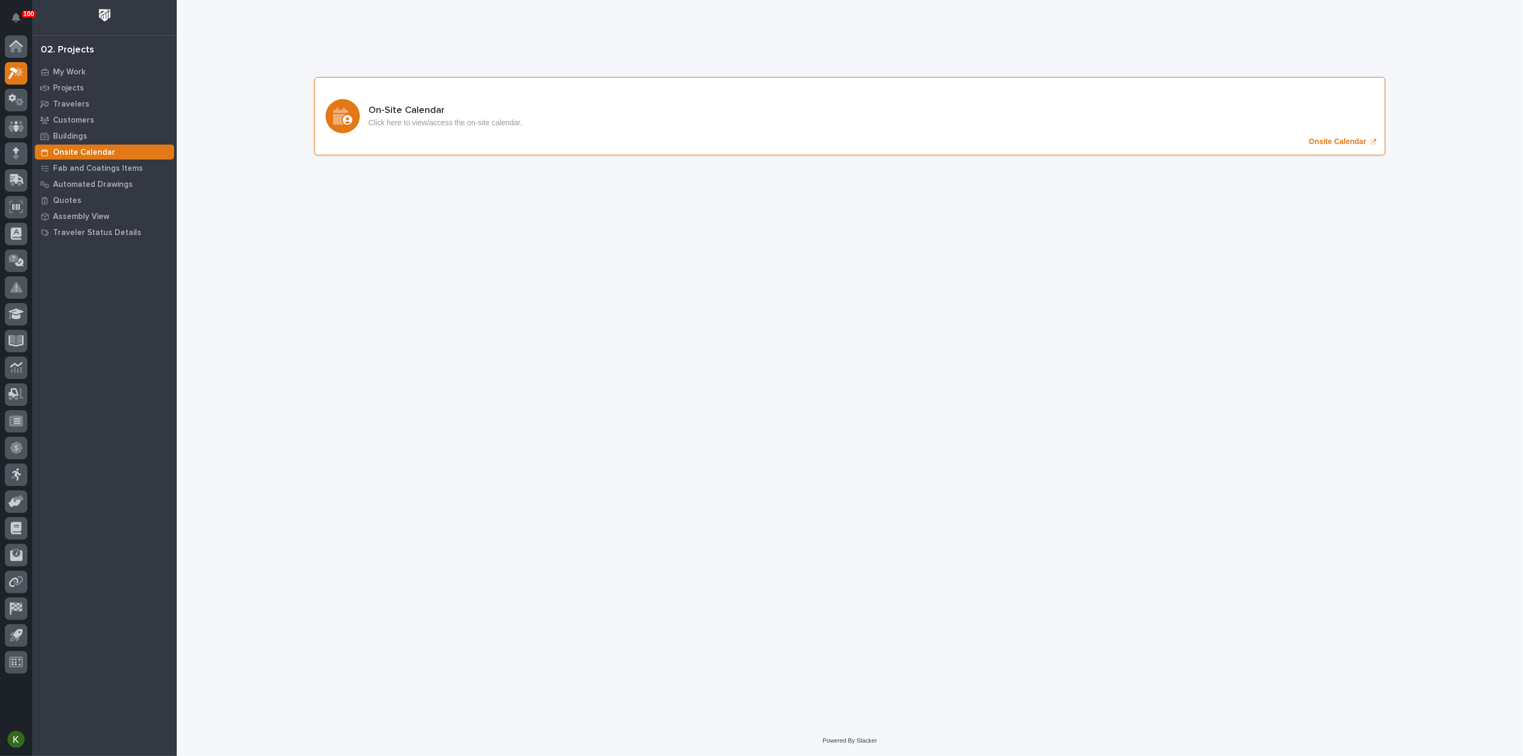
click at [1317, 146] on p "Onsite Calendar" at bounding box center [1336, 141] width 57 height 9
click at [78, 73] on p "My Work" at bounding box center [69, 72] width 33 height 10
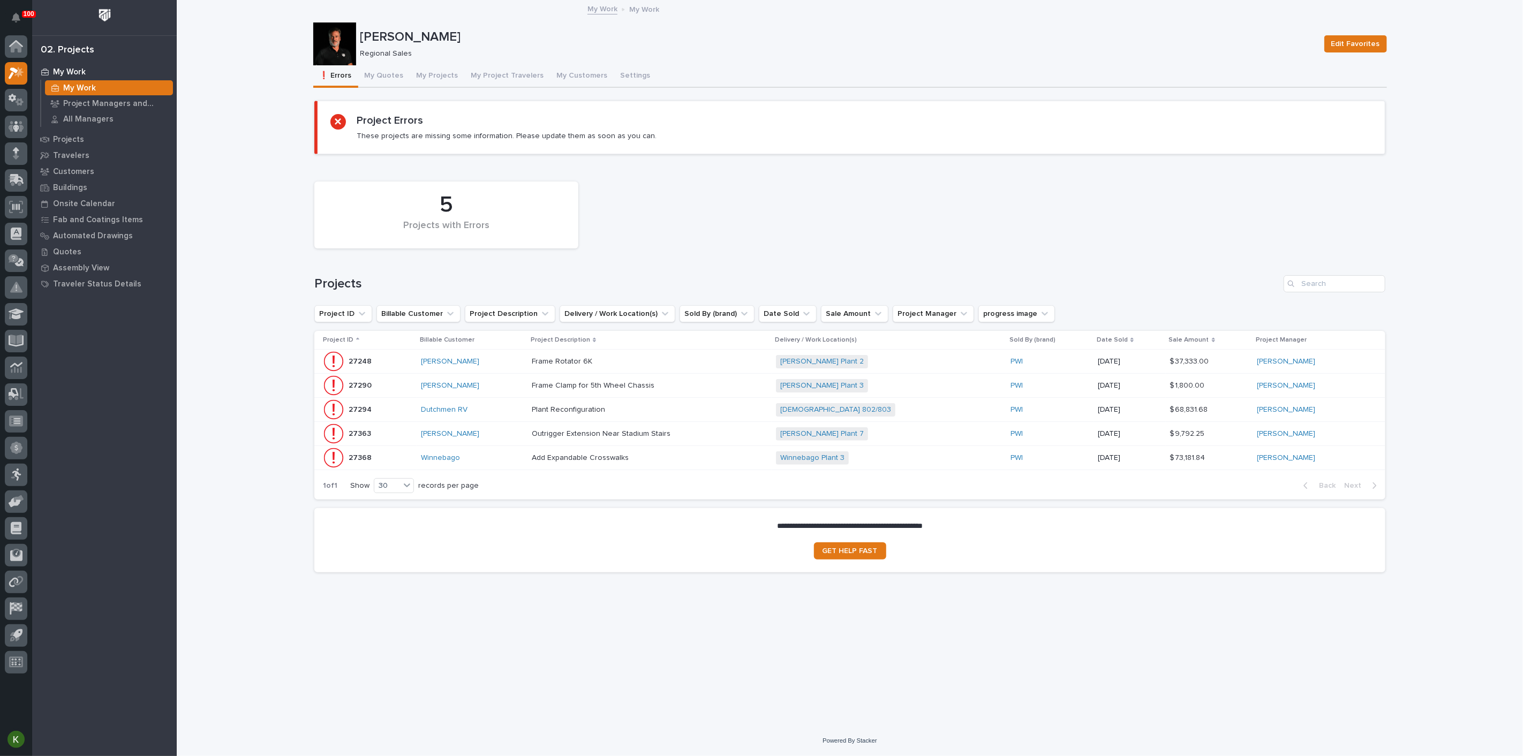
click at [748, 419] on div "Plant Reconfiguration Plant Reconfiguration" at bounding box center [650, 410] width 236 height 18
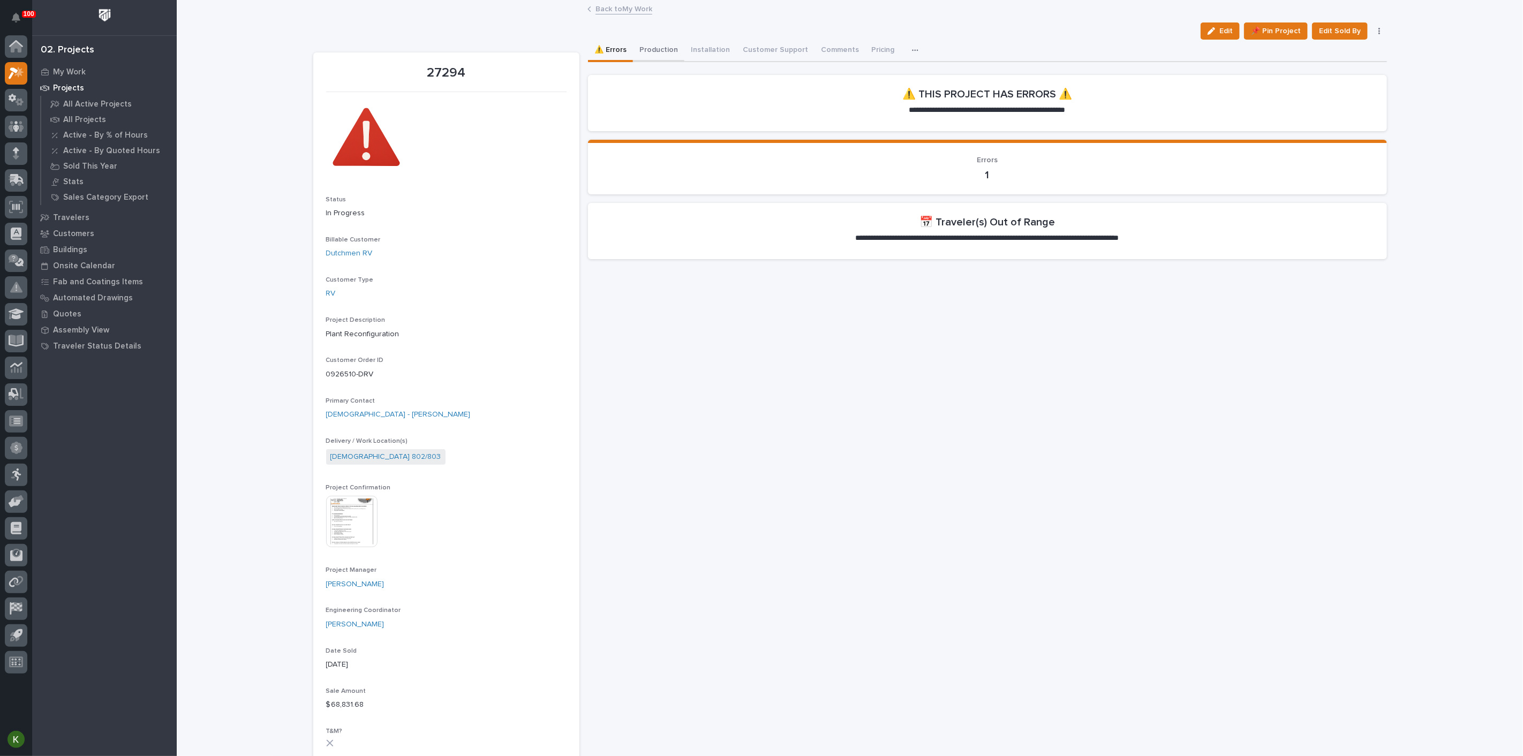
click at [676, 60] on button "Production" at bounding box center [658, 51] width 51 height 22
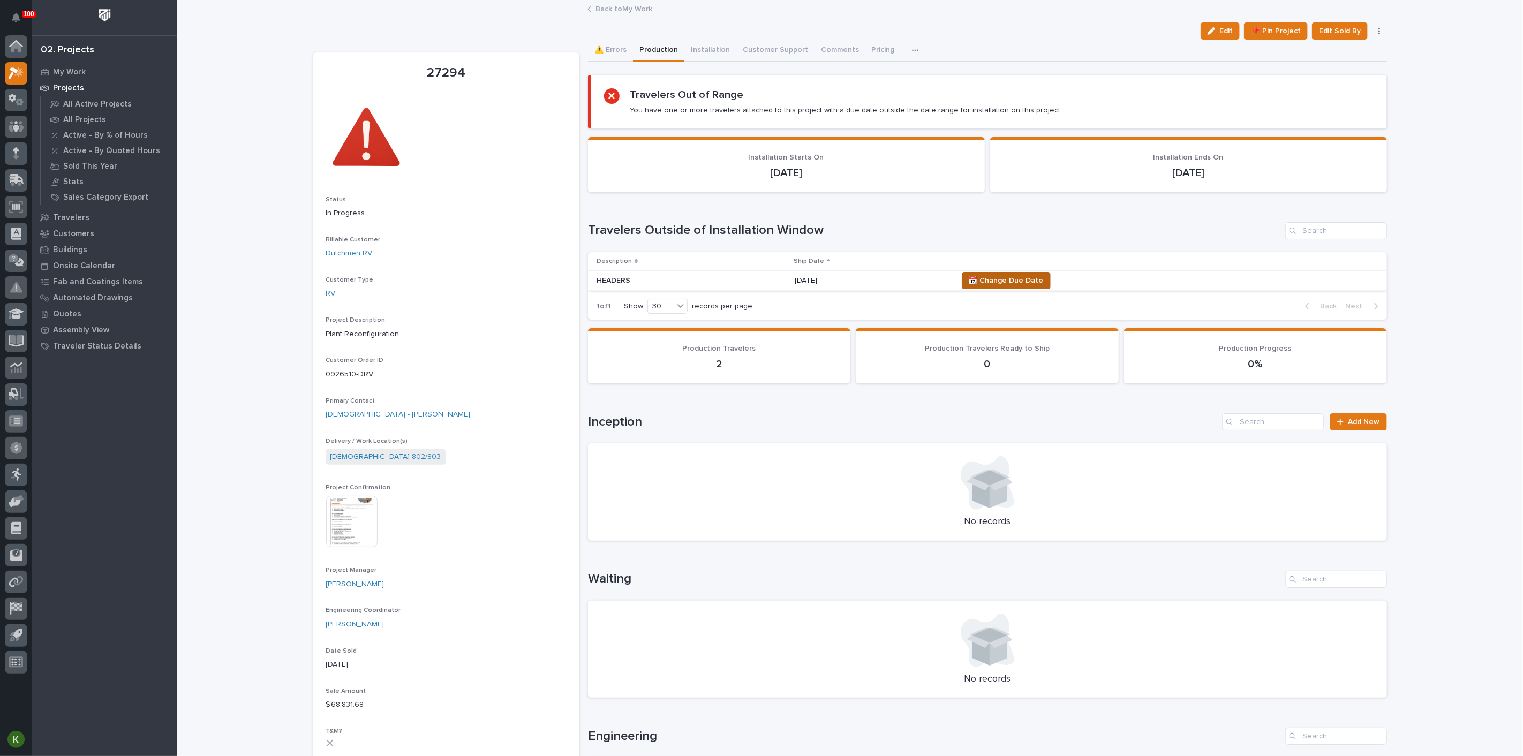
click at [1025, 287] on span "📆 Change Due Date" at bounding box center [1006, 280] width 75 height 13
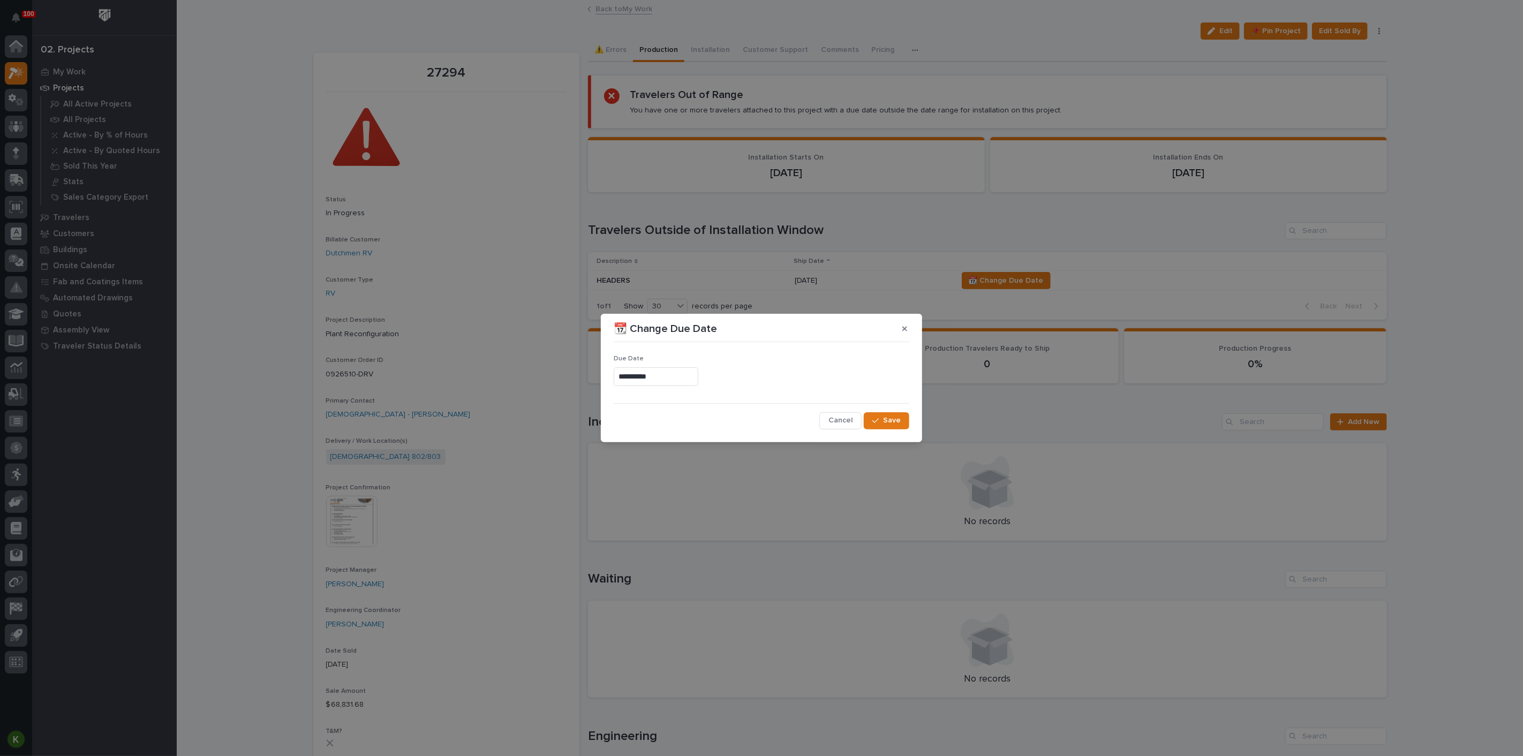
click at [645, 375] on input "**********" at bounding box center [656, 376] width 85 height 19
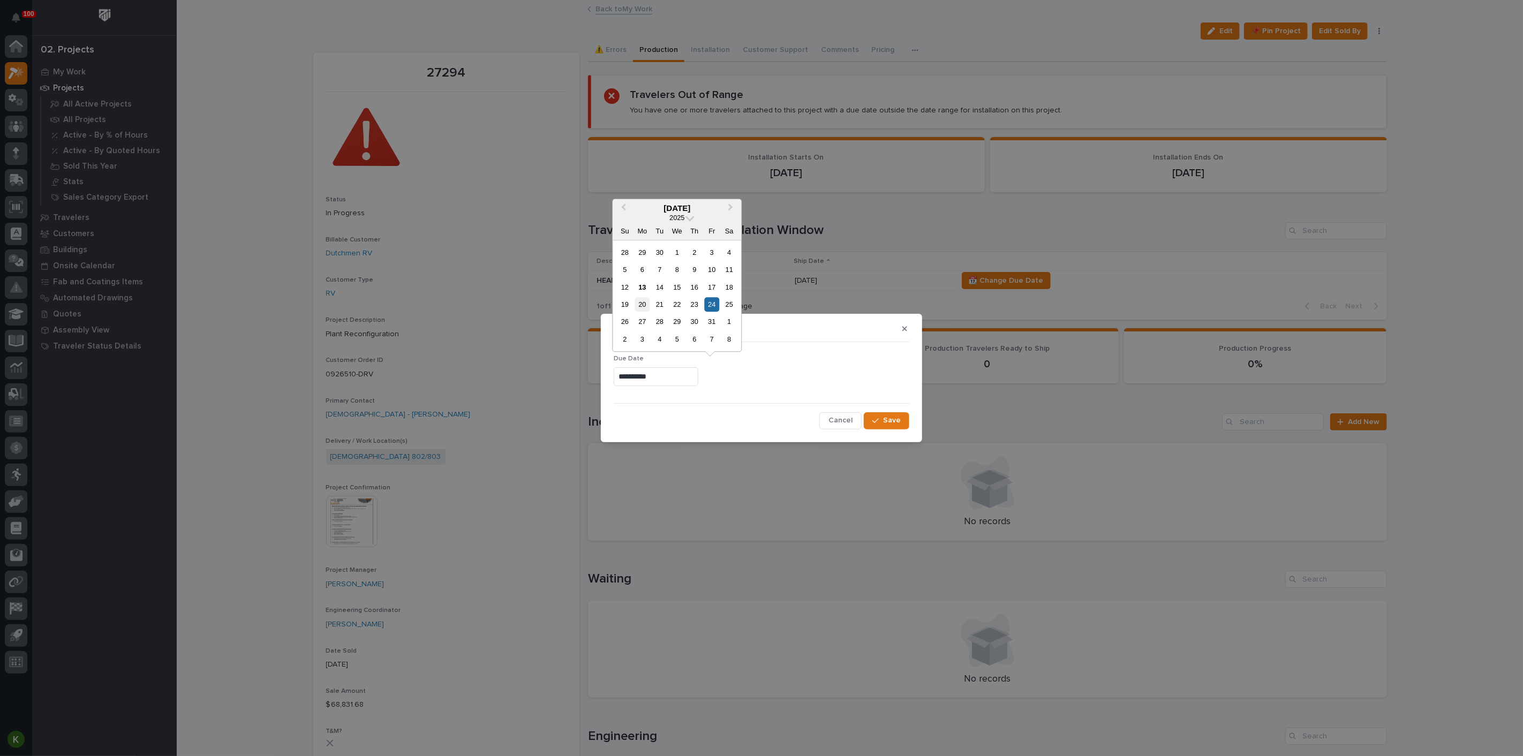
click at [635, 297] on div "20" at bounding box center [642, 304] width 14 height 14
type input "**********"
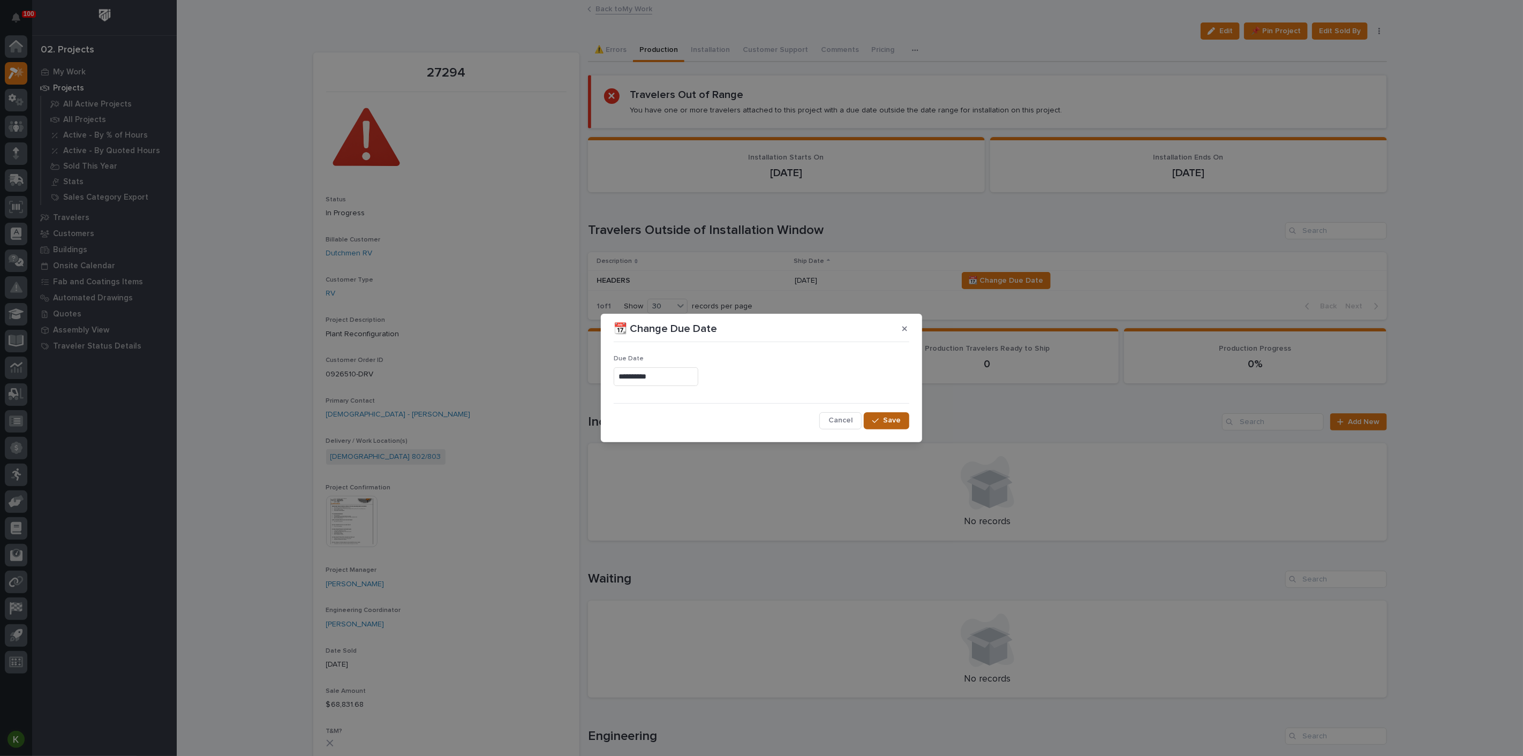
click at [872, 425] on div "button" at bounding box center [877, 420] width 11 height 7
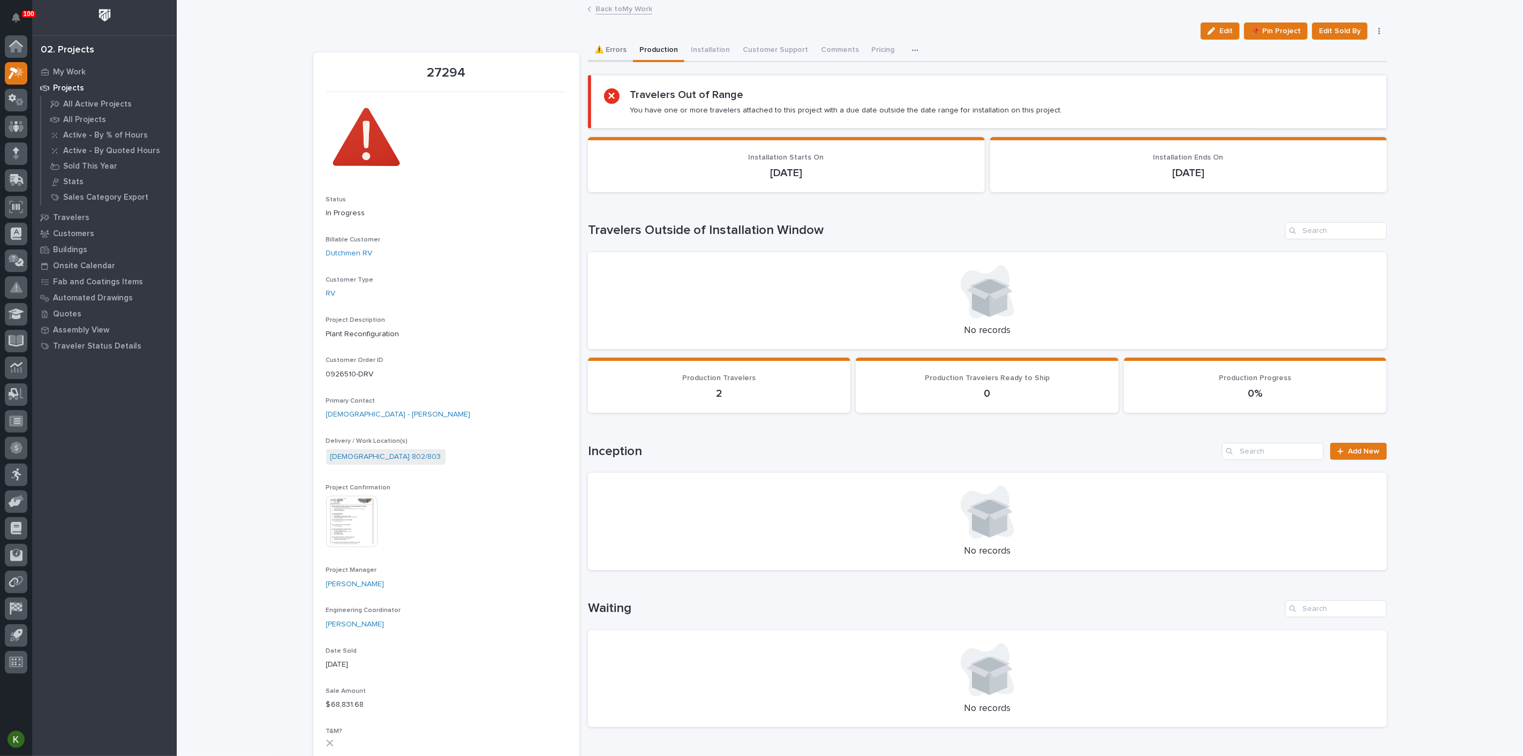
click at [619, 62] on button "⚠️ Errors" at bounding box center [610, 51] width 45 height 22
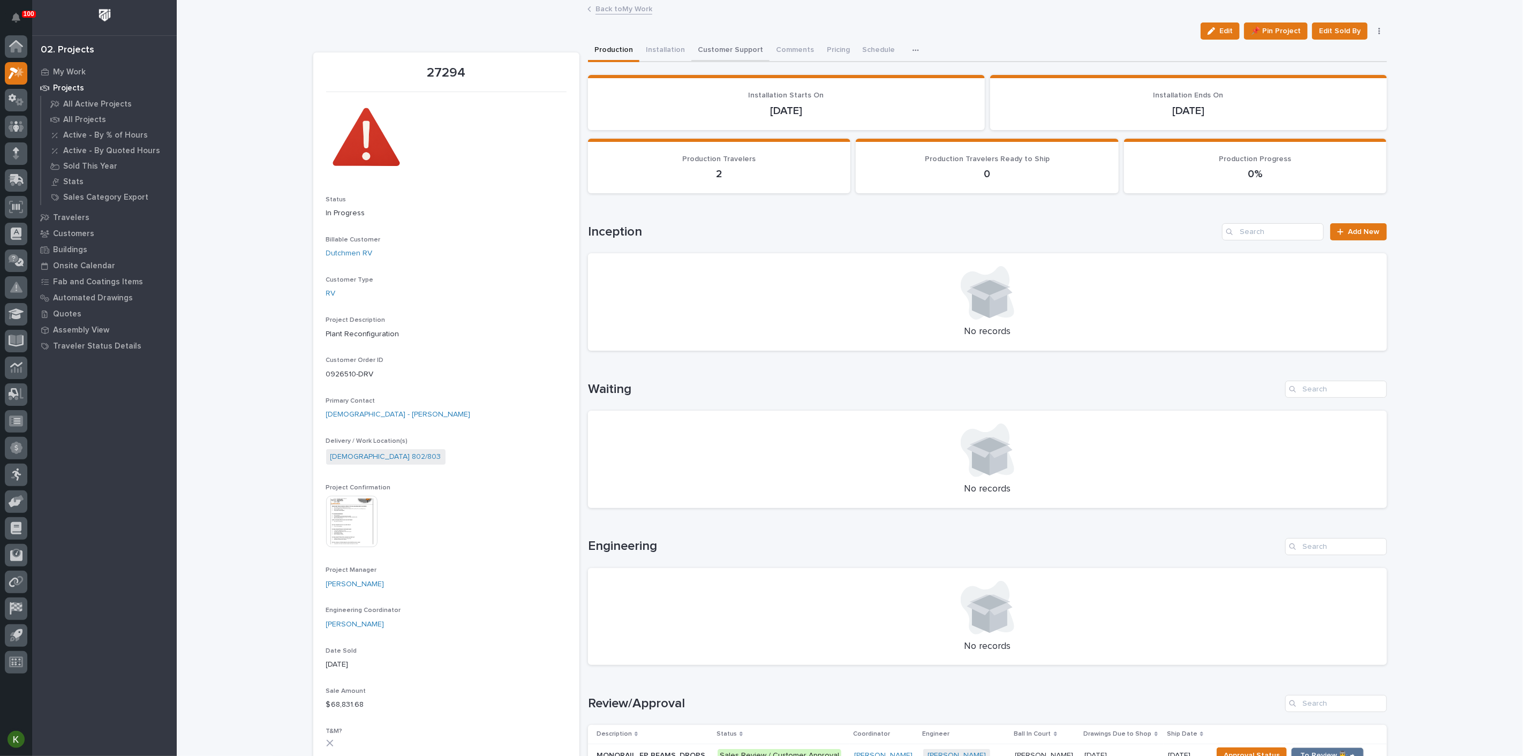
click at [725, 62] on button "Customer Support" at bounding box center [730, 51] width 78 height 22
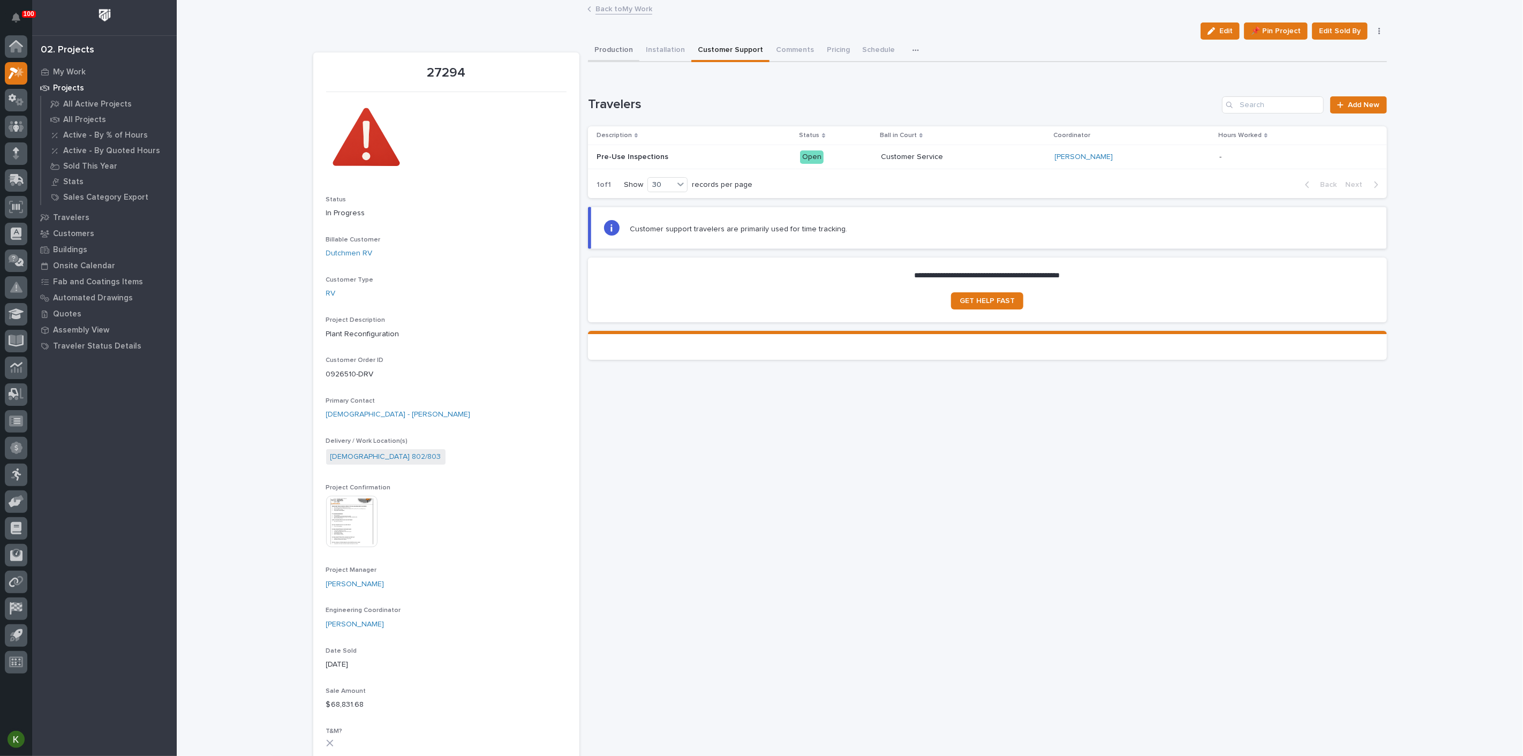
click at [617, 60] on button "Production" at bounding box center [613, 51] width 51 height 22
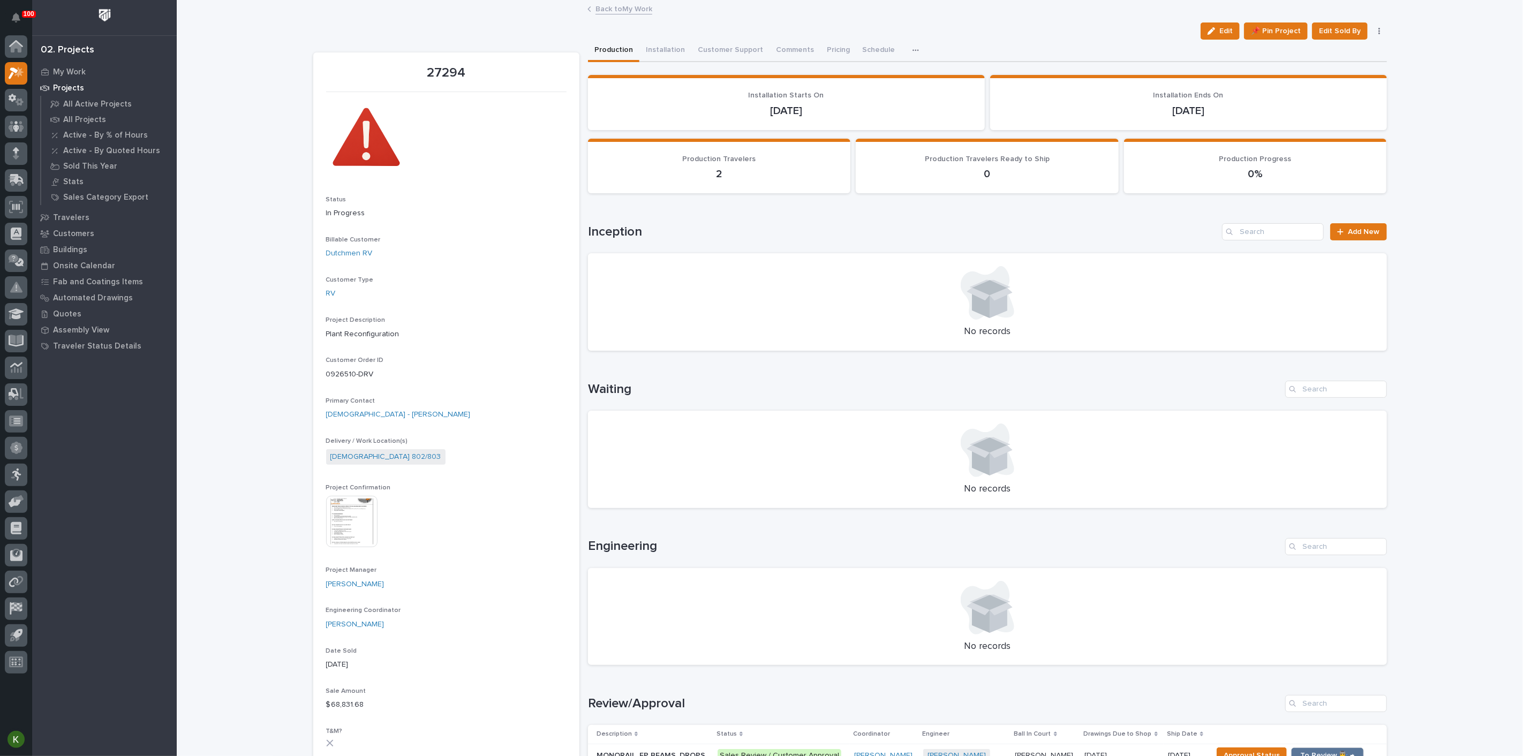
click at [630, 13] on link "Back to My Work" at bounding box center [623, 8] width 57 height 12
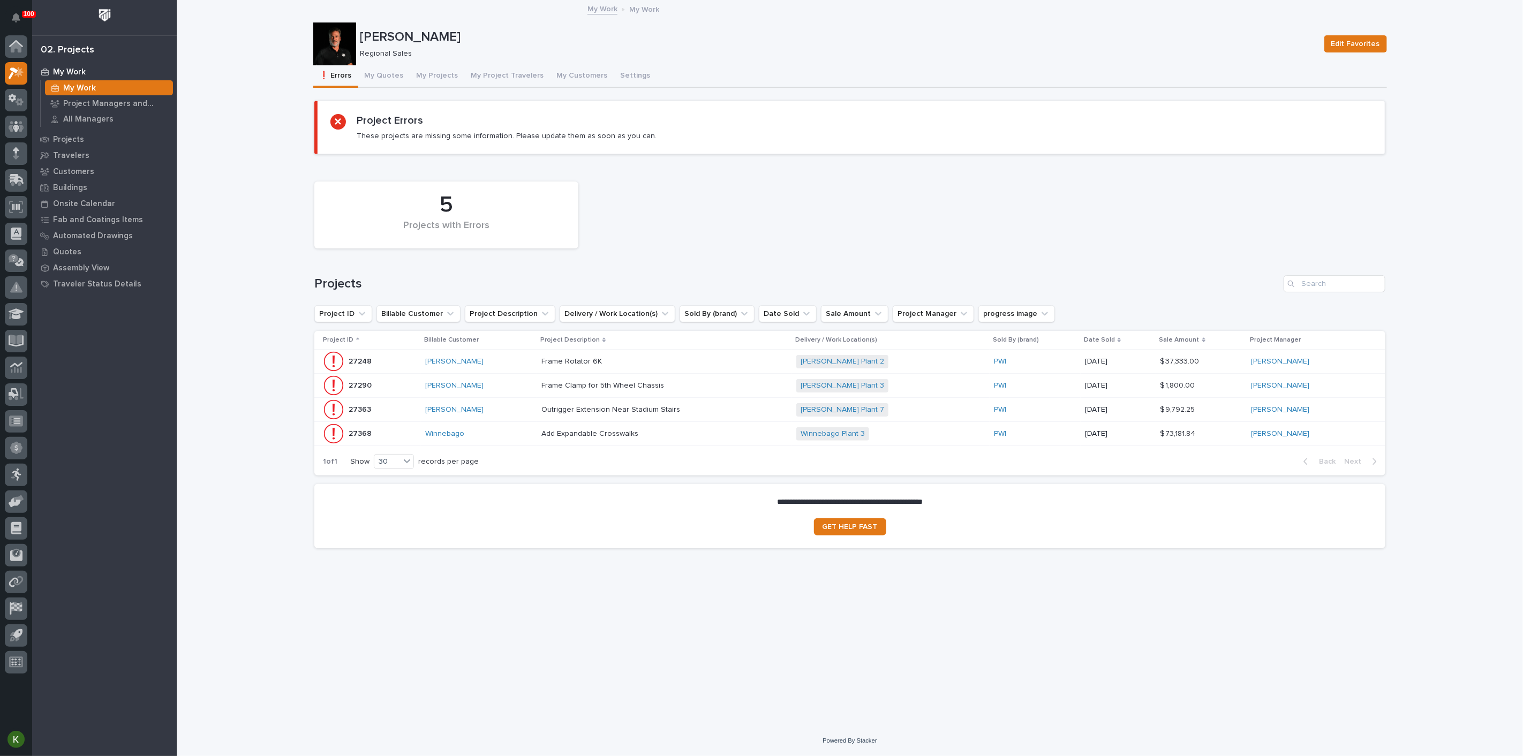
click at [734, 370] on div "Frame Rotator 6K Frame Rotator 6K" at bounding box center [664, 362] width 246 height 18
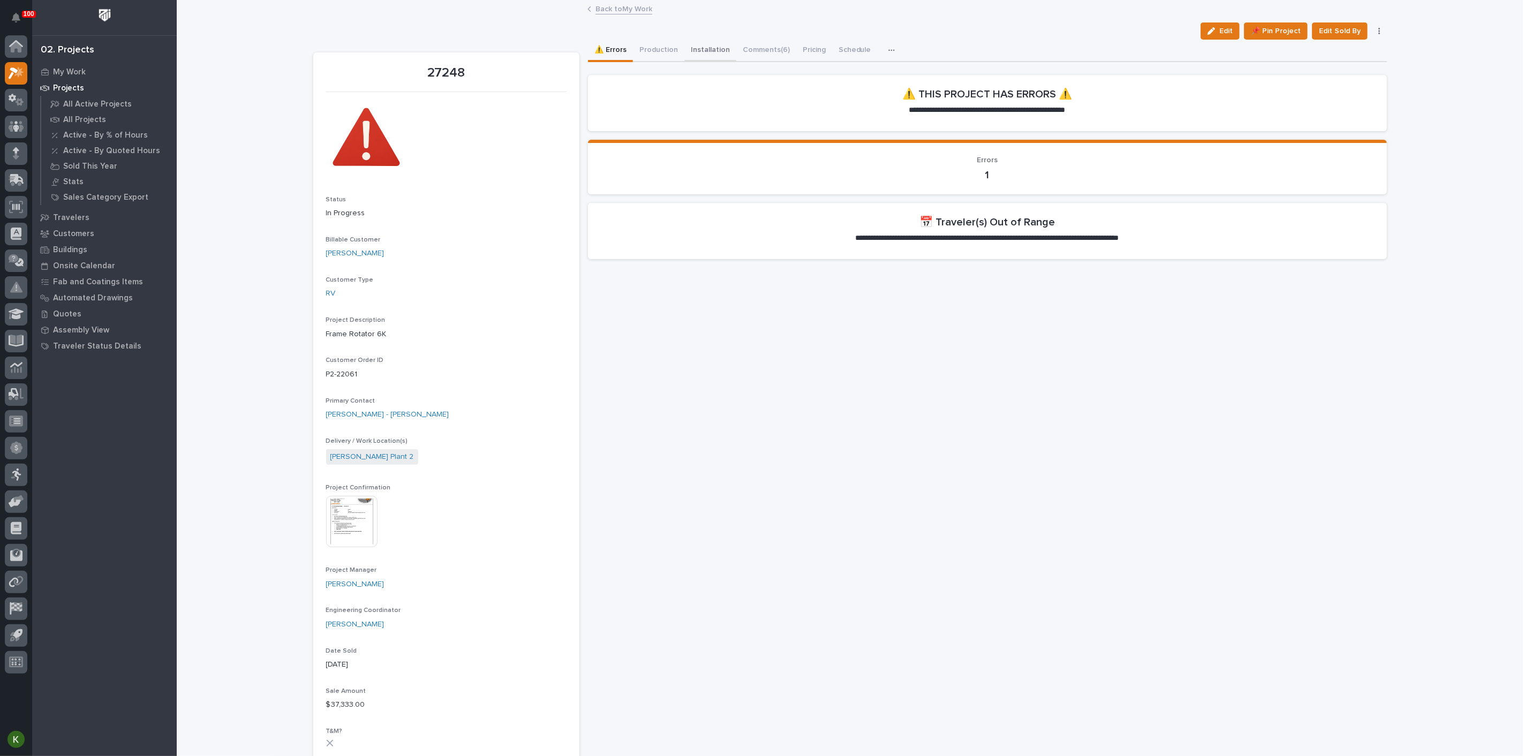
click at [734, 60] on button "Installation" at bounding box center [710, 51] width 52 height 22
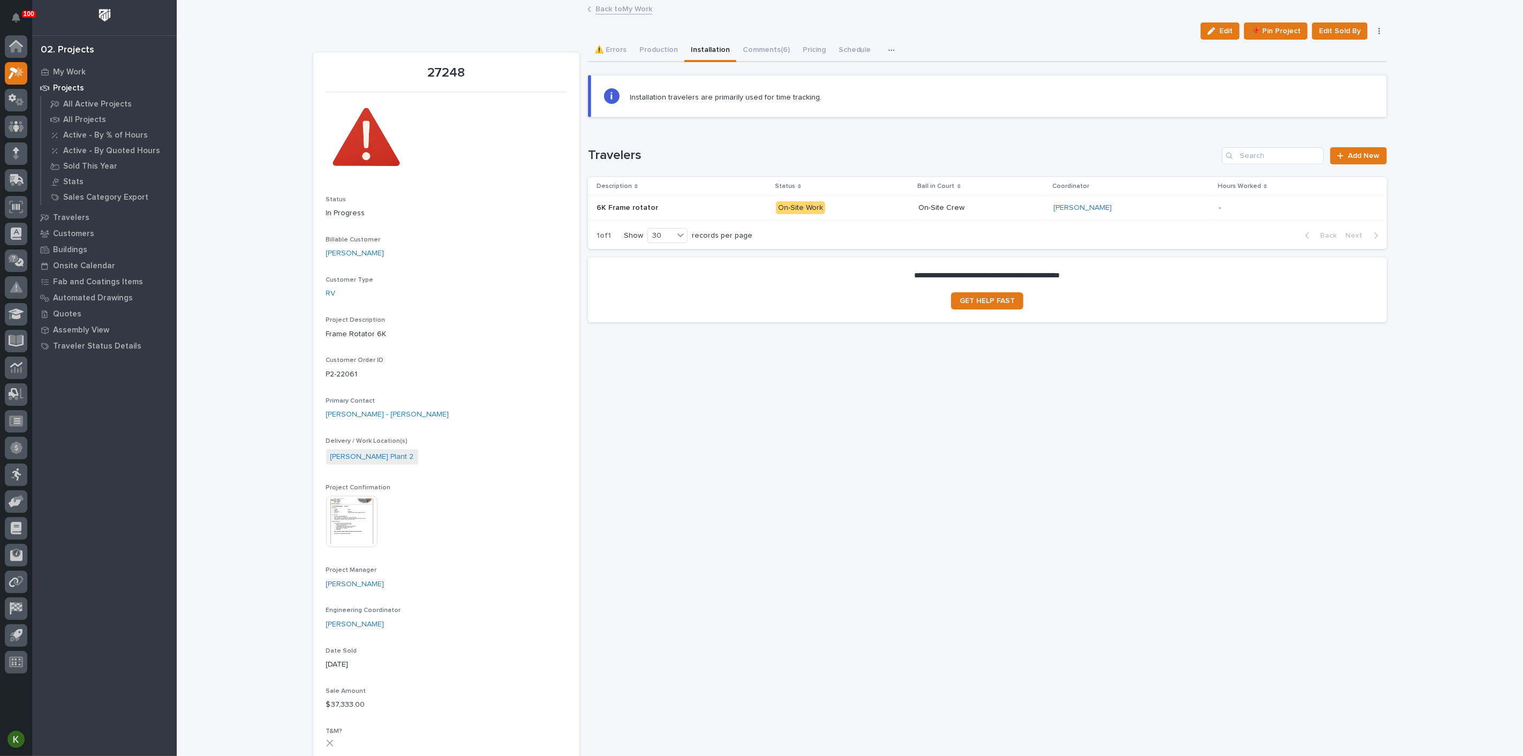
click at [859, 215] on p "On-Site Work" at bounding box center [843, 207] width 134 height 13
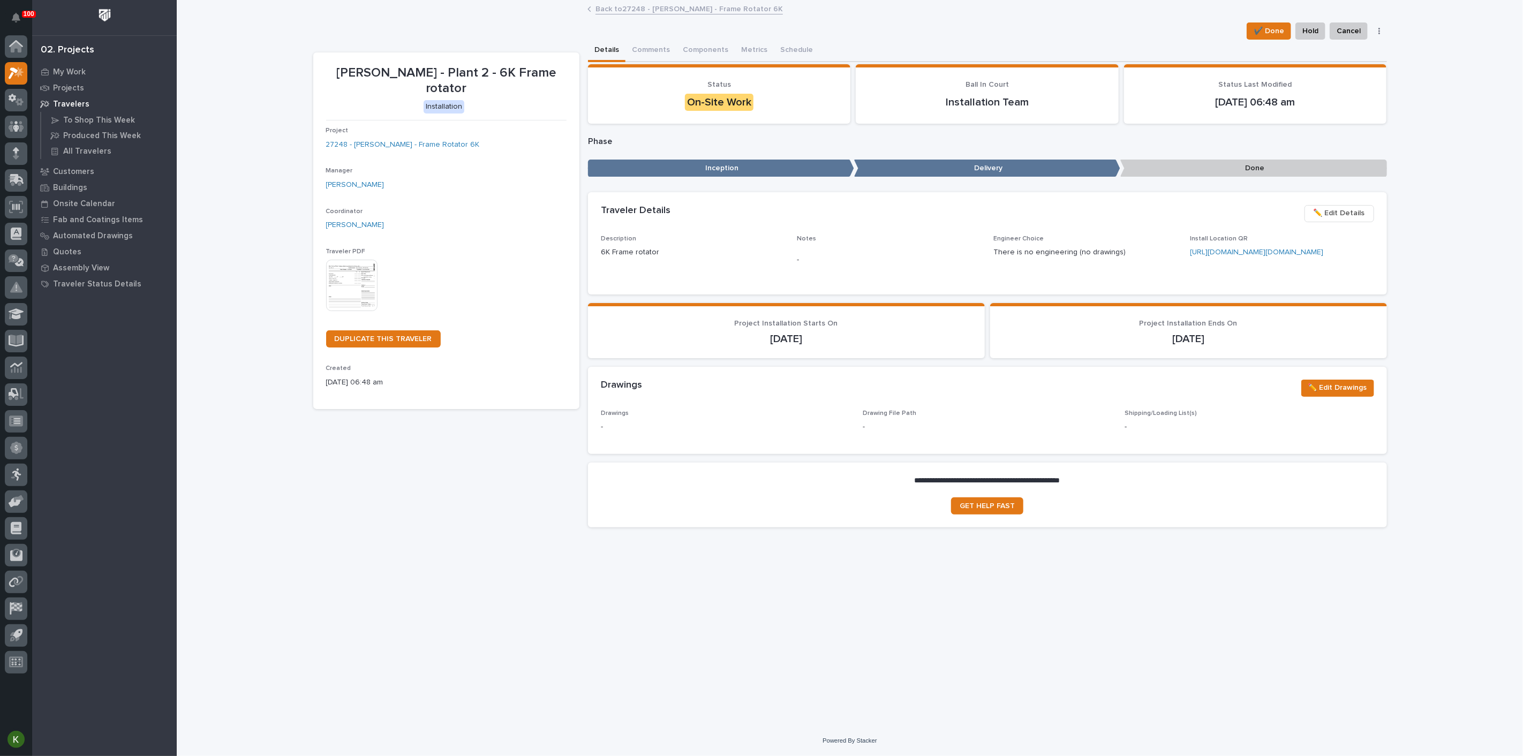
click at [642, 9] on link "Back to 27248 - [PERSON_NAME] - Frame Rotator 6K" at bounding box center [688, 8] width 187 height 12
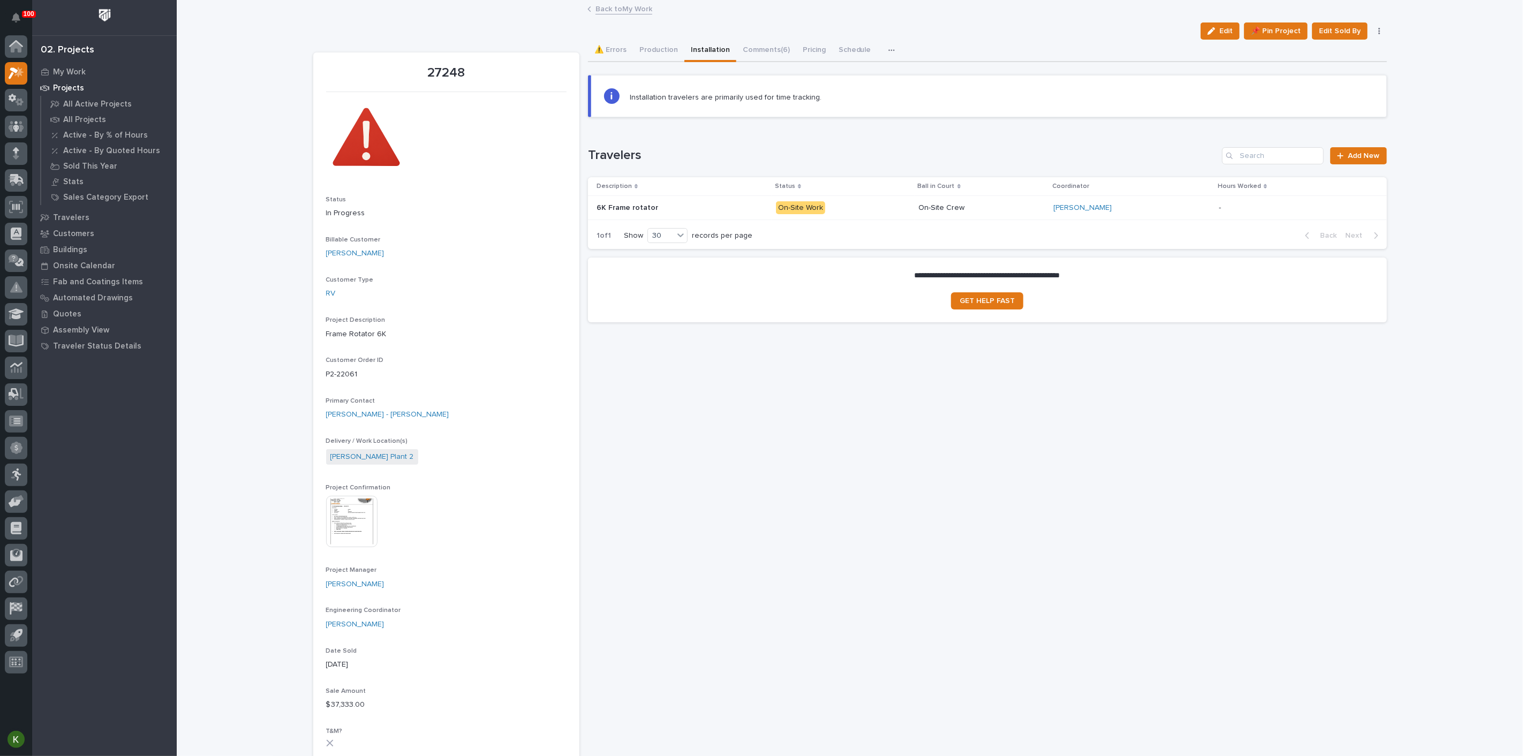
click at [618, 13] on link "Back to My Work" at bounding box center [623, 8] width 57 height 12
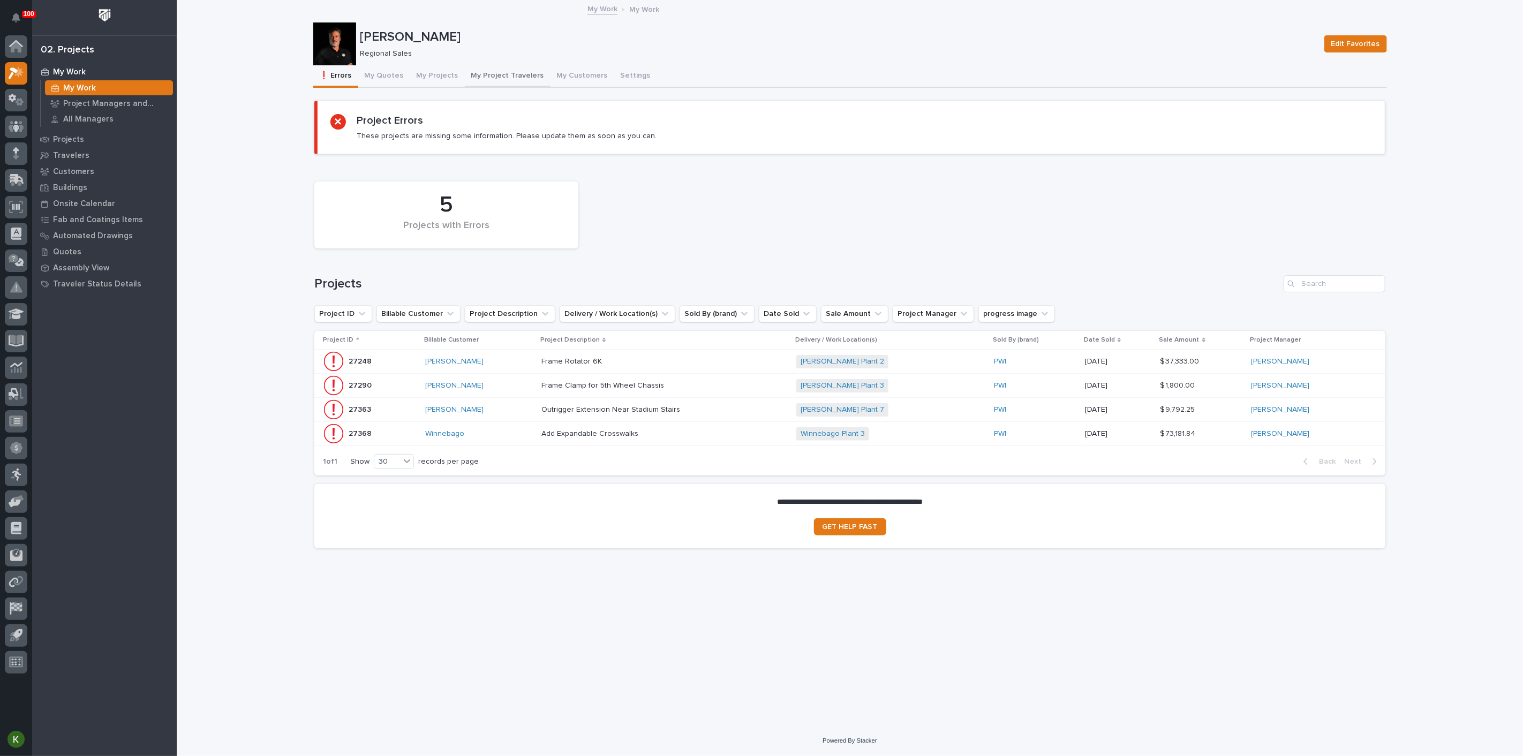
click at [550, 85] on button "My Project Travelers" at bounding box center [508, 76] width 86 height 22
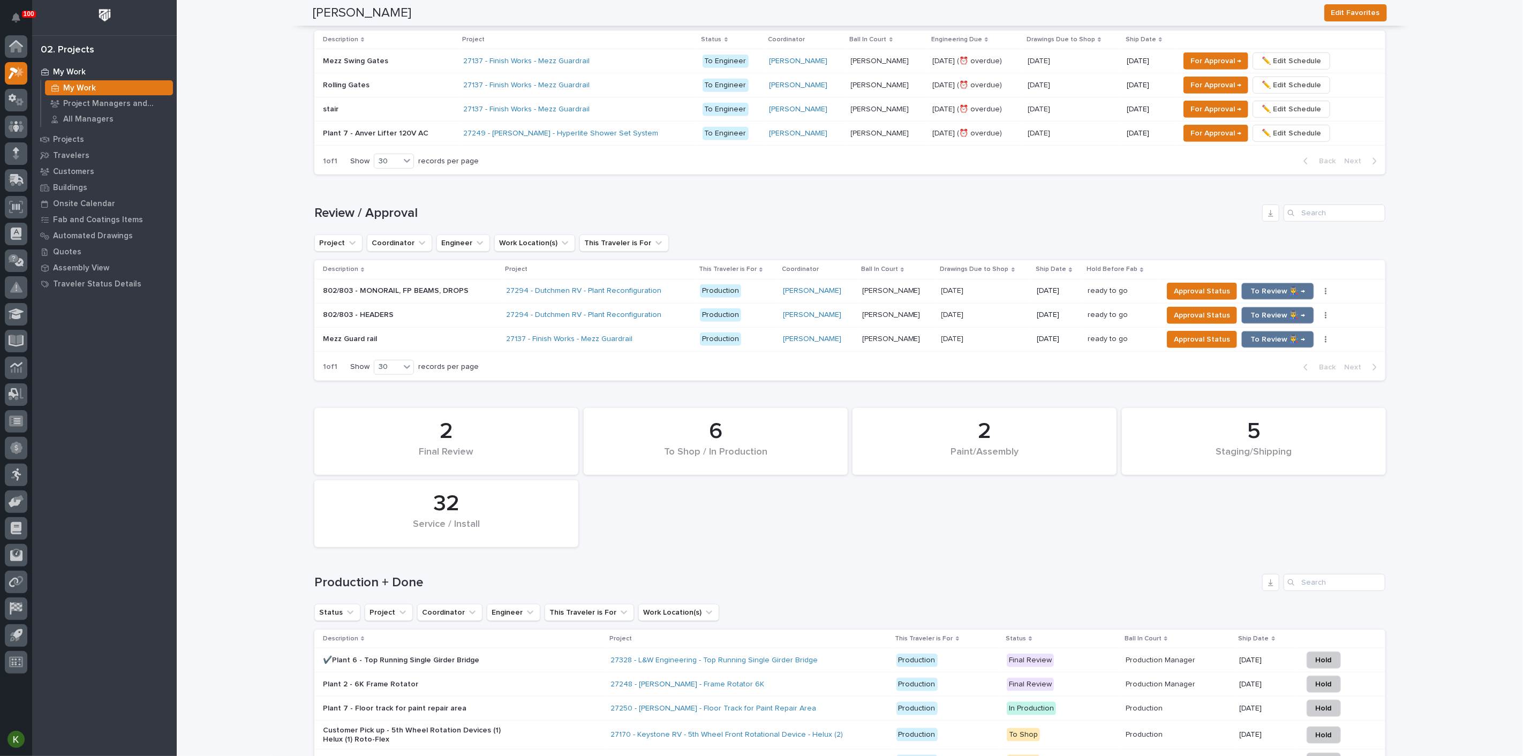
scroll to position [654, 0]
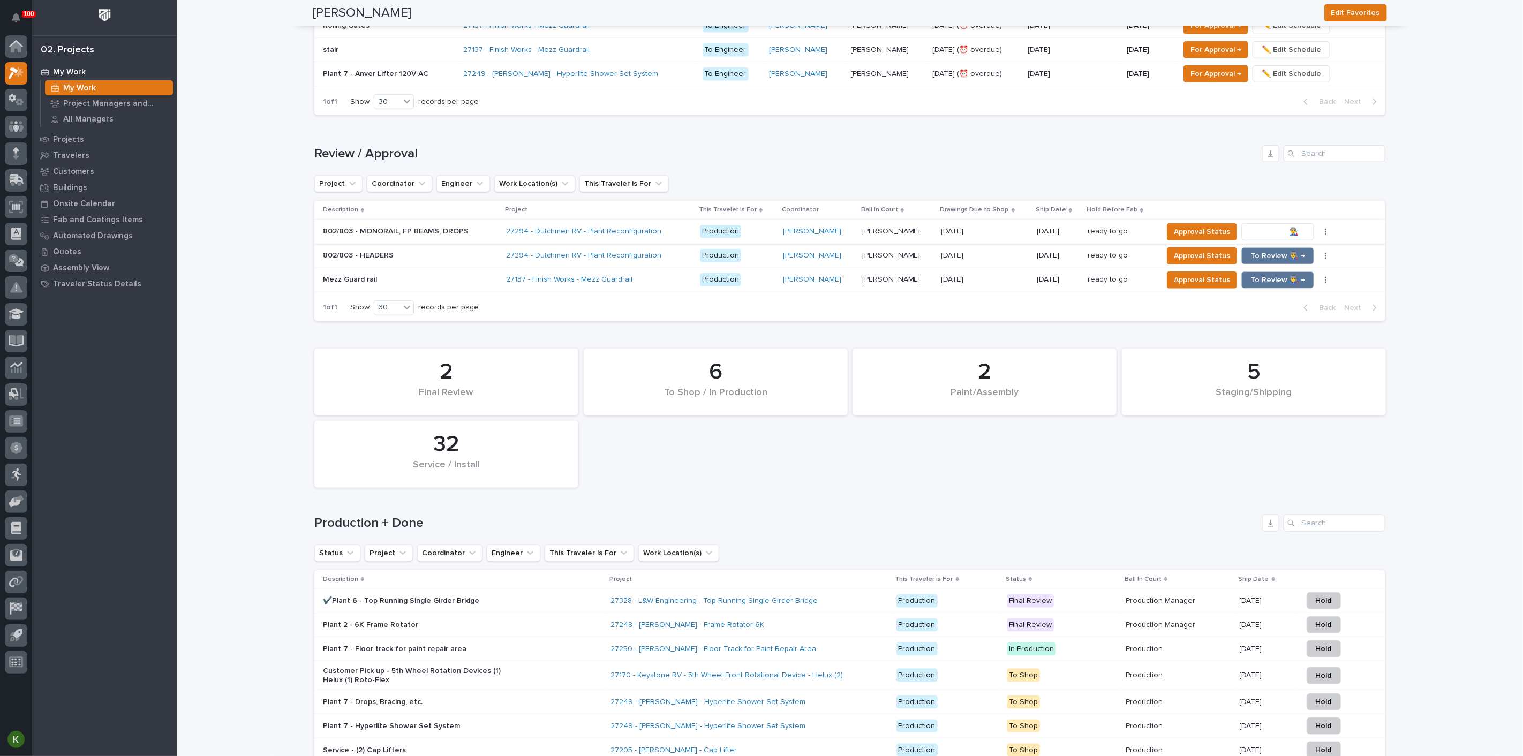
click at [1285, 238] on span "To Review 👨‍🏭 →" at bounding box center [1277, 231] width 55 height 13
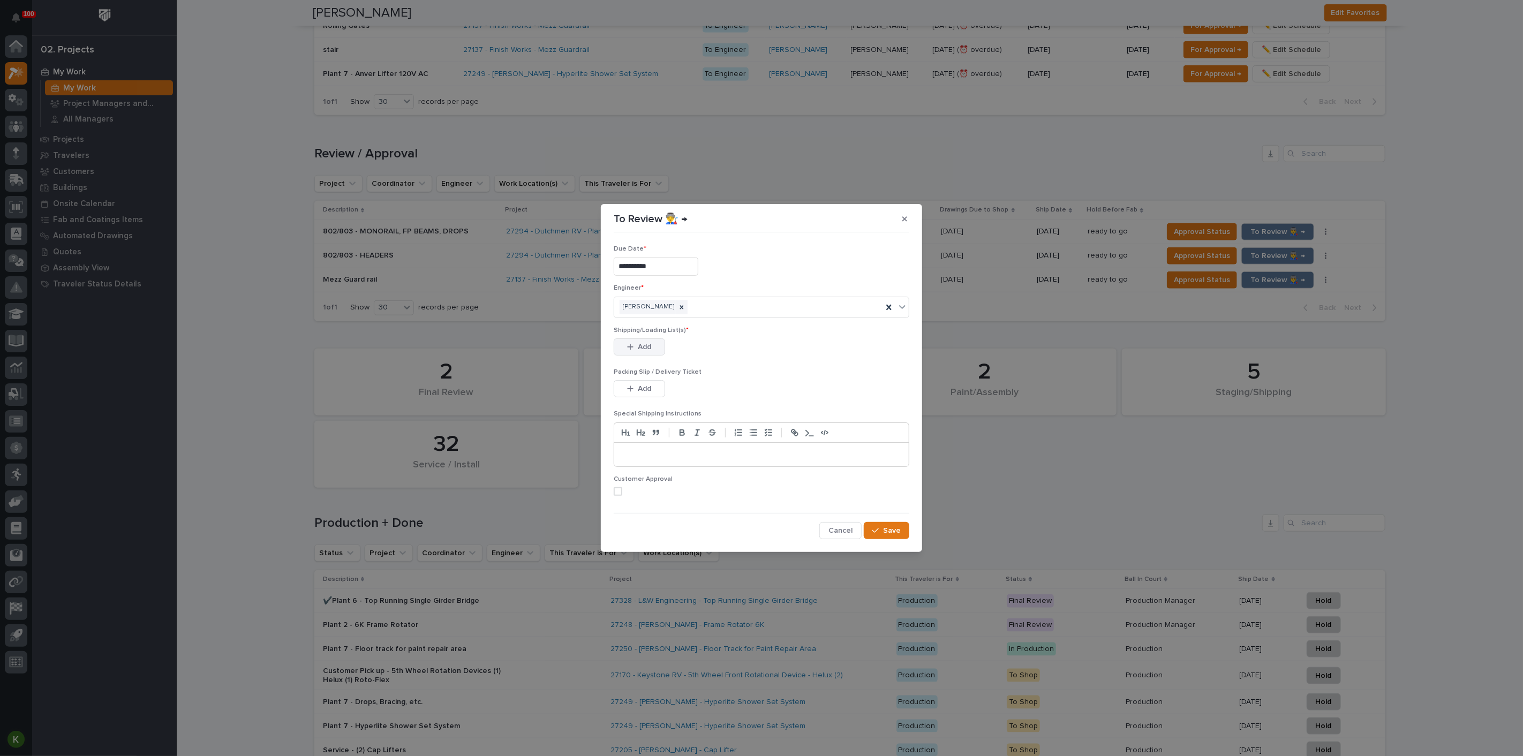
click at [645, 352] on span "Add" at bounding box center [644, 347] width 13 height 10
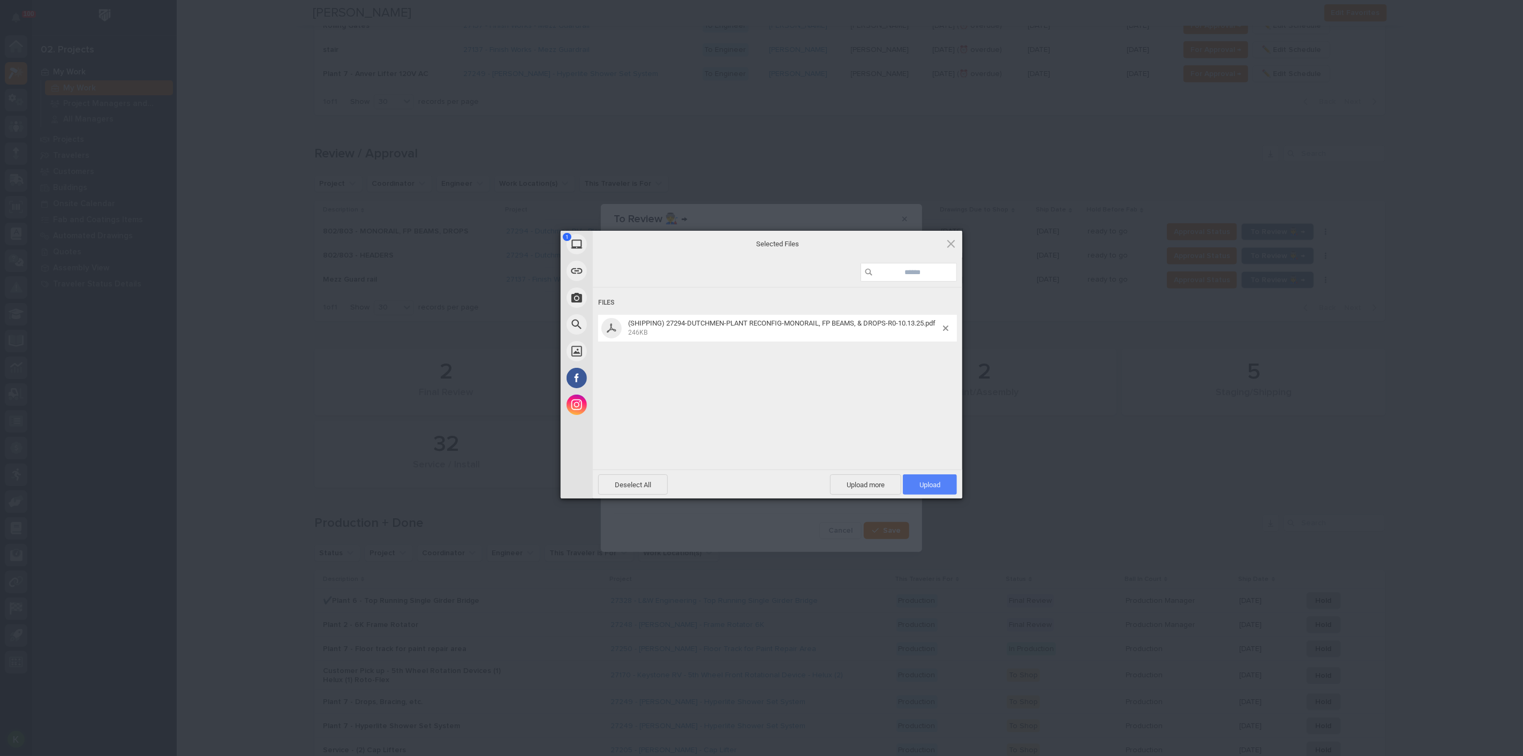
click at [927, 482] on span "Upload 1" at bounding box center [929, 485] width 21 height 8
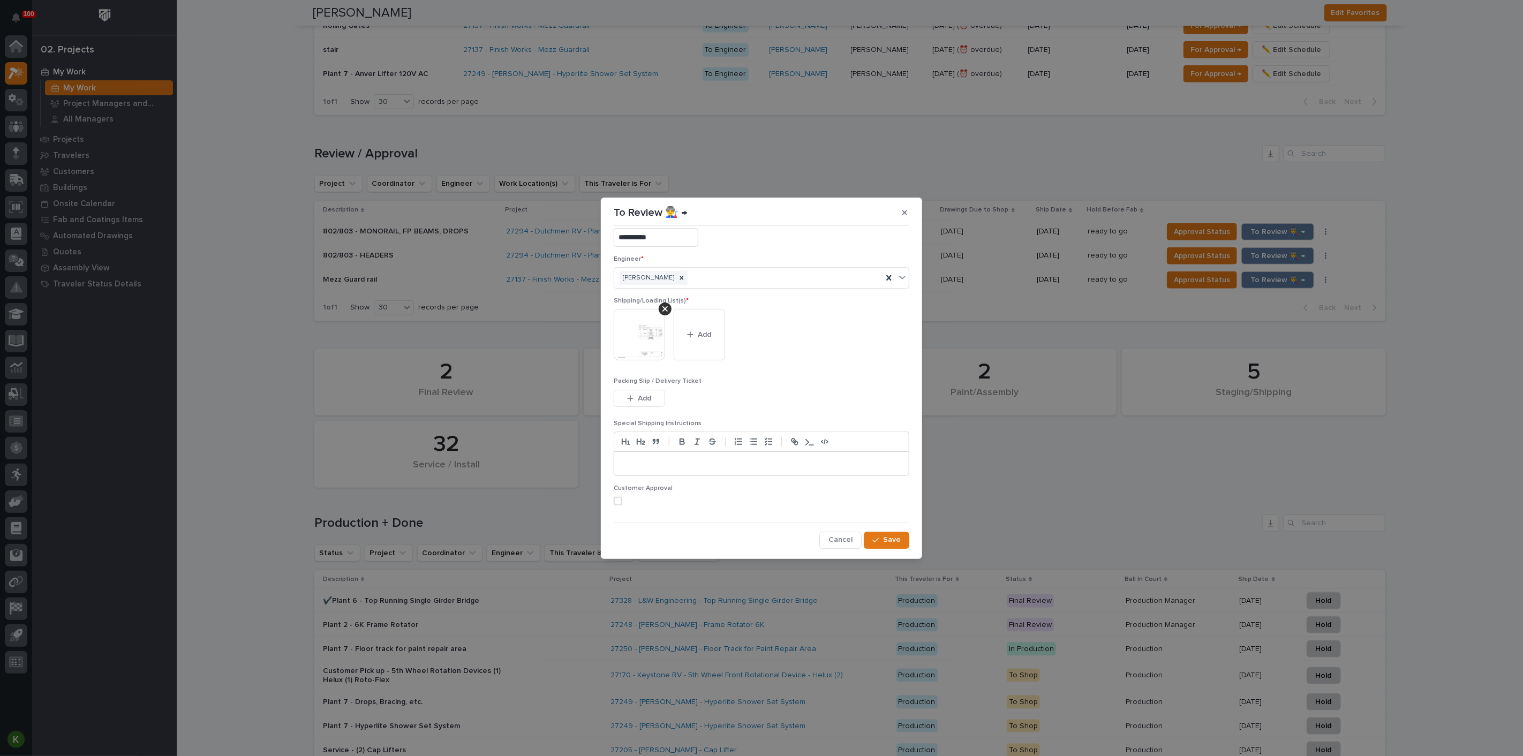
scroll to position [70, 0]
click at [872, 541] on div "button" at bounding box center [877, 539] width 11 height 7
click at [622, 497] on span at bounding box center [618, 501] width 9 height 9
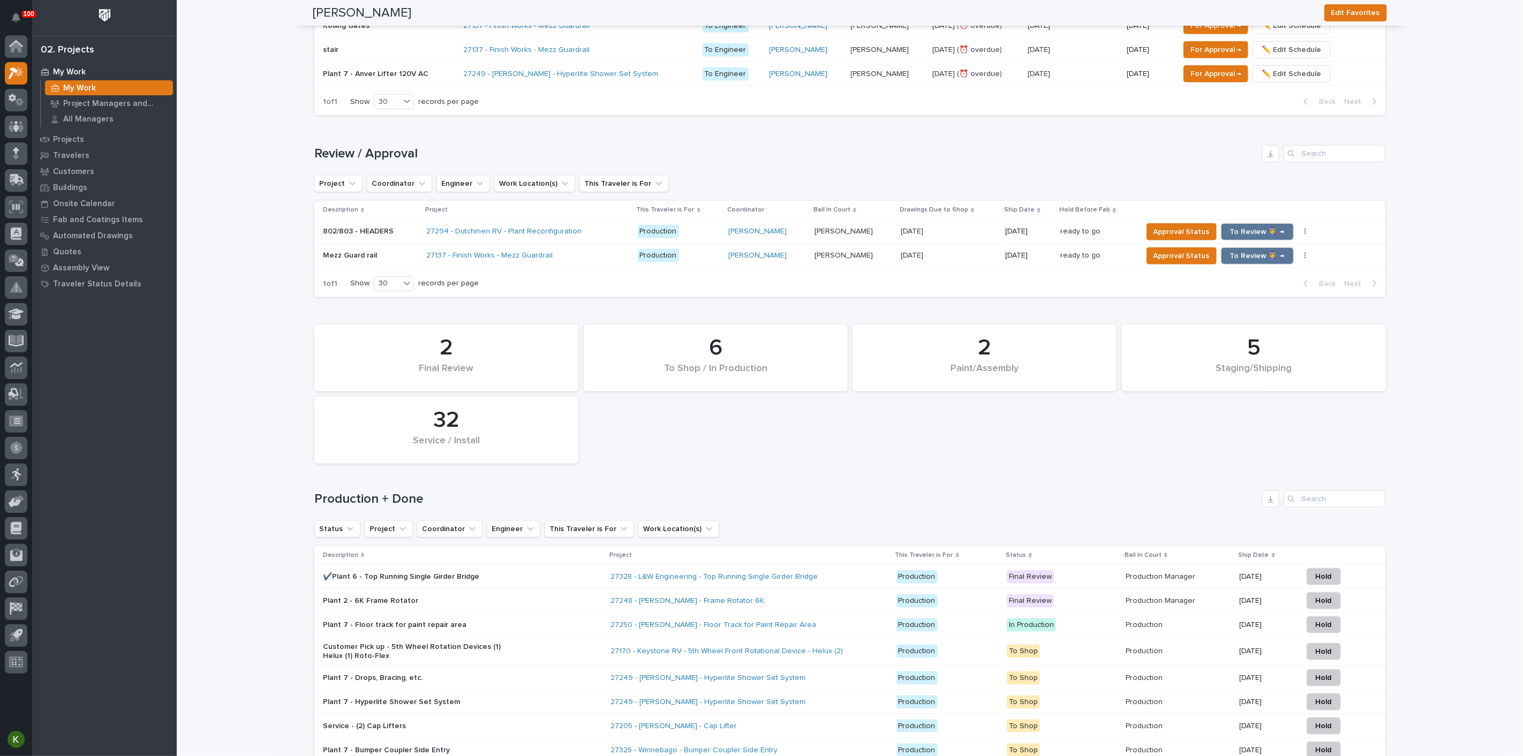
scroll to position [639, 0]
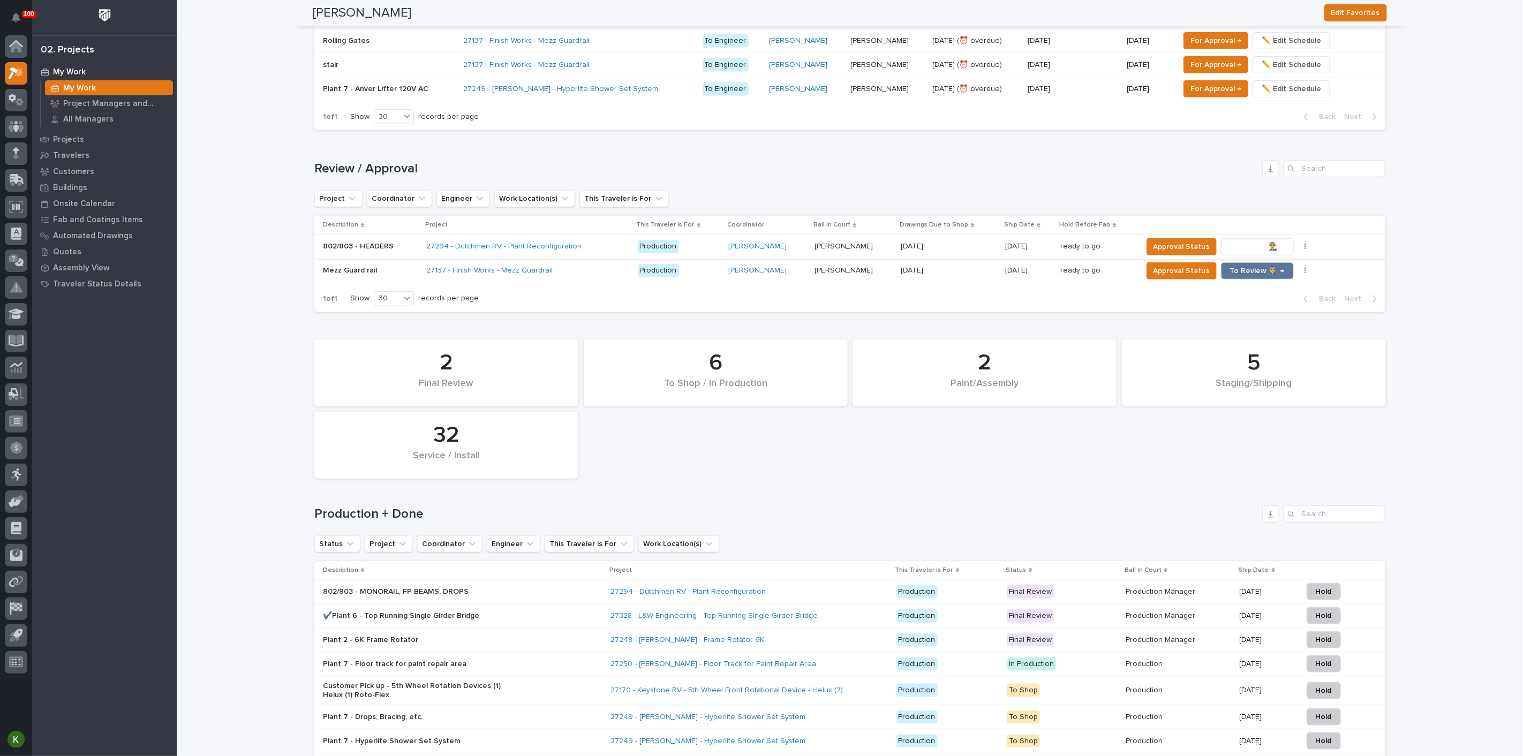
click at [1255, 253] on span "To Review 👨‍🏭 →" at bounding box center [1257, 246] width 55 height 13
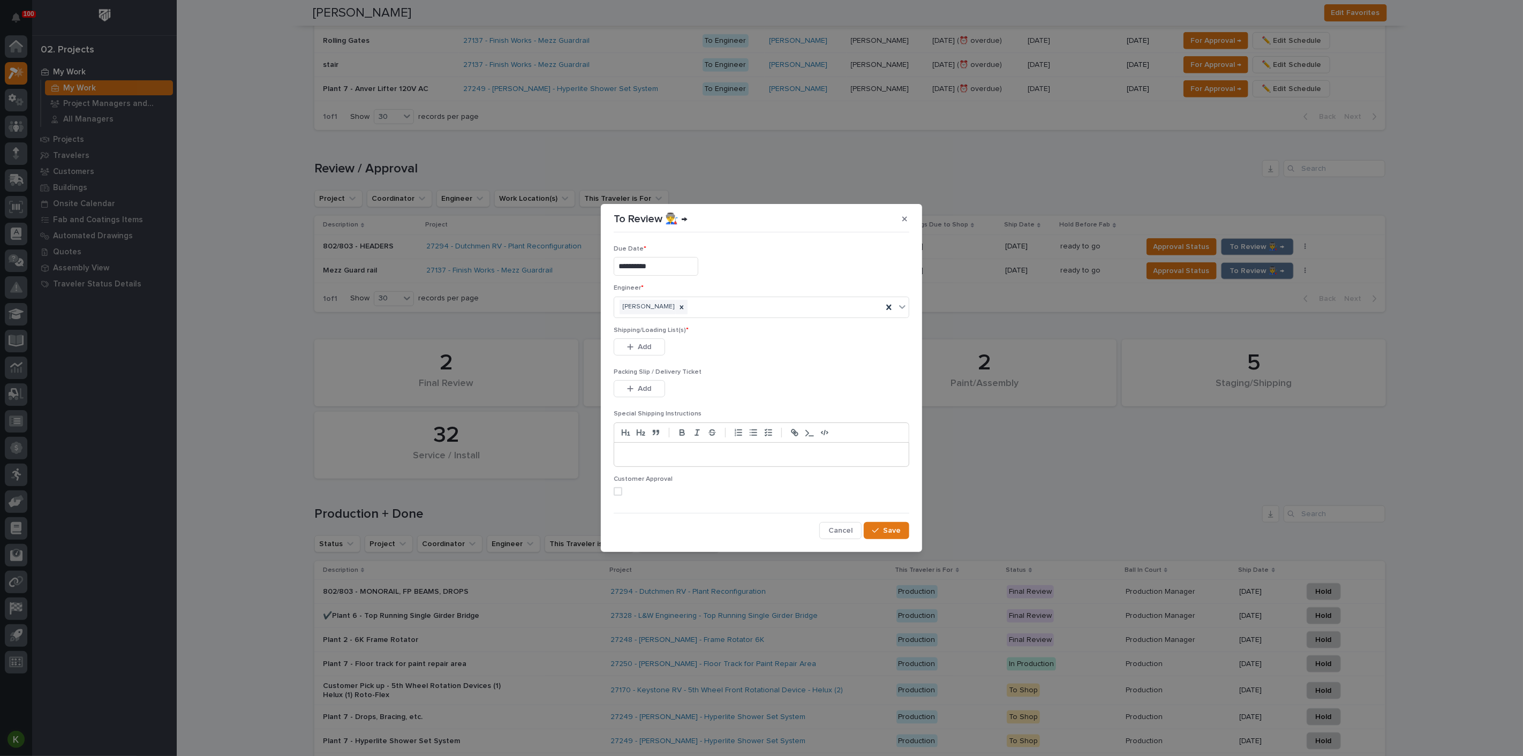
drag, startPoint x: 644, startPoint y: 353, endPoint x: 676, endPoint y: 359, distance: 32.0
click at [652, 352] on span "Add" at bounding box center [644, 347] width 13 height 10
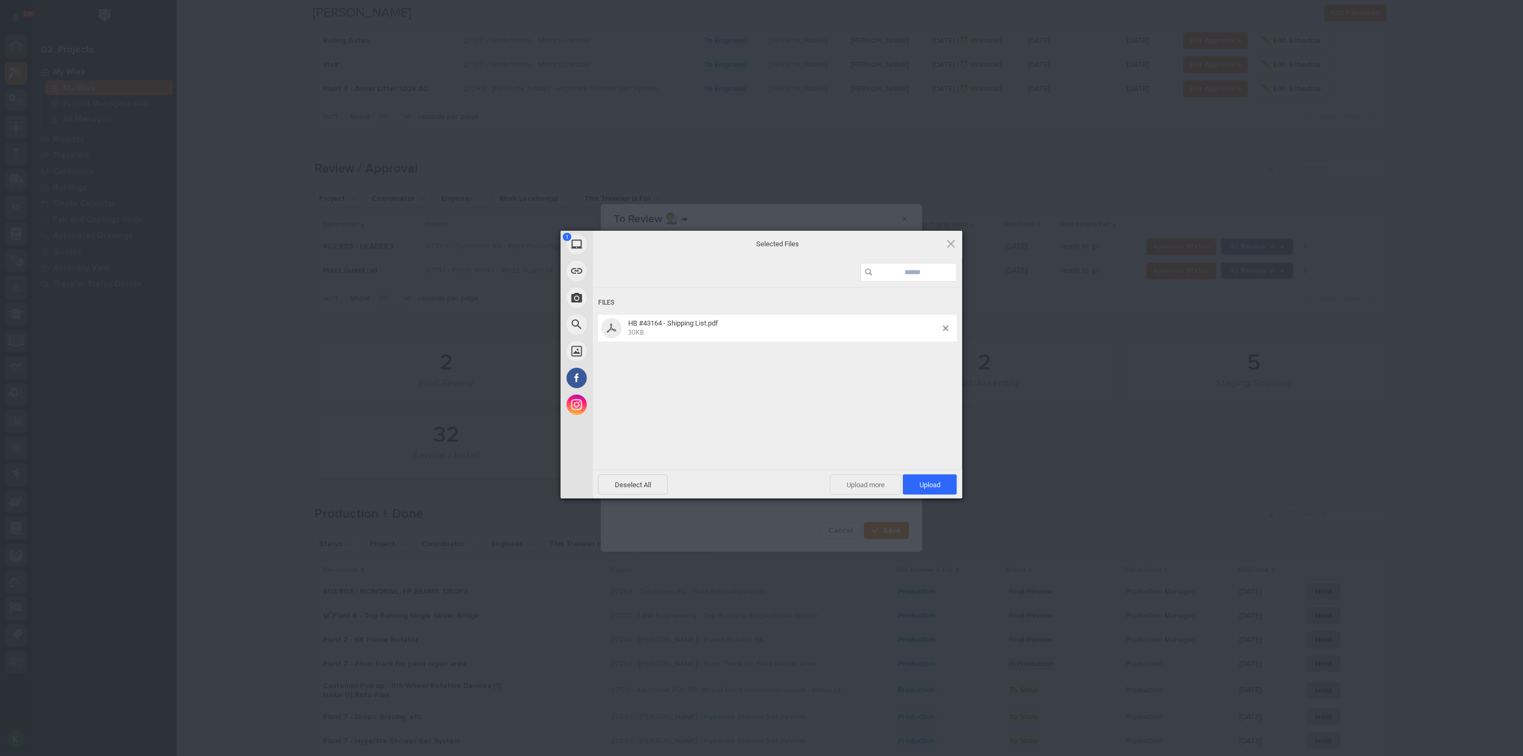
click at [868, 483] on span "Upload more" at bounding box center [865, 484] width 71 height 20
click at [916, 487] on span "Upload 2" at bounding box center [923, 485] width 33 height 8
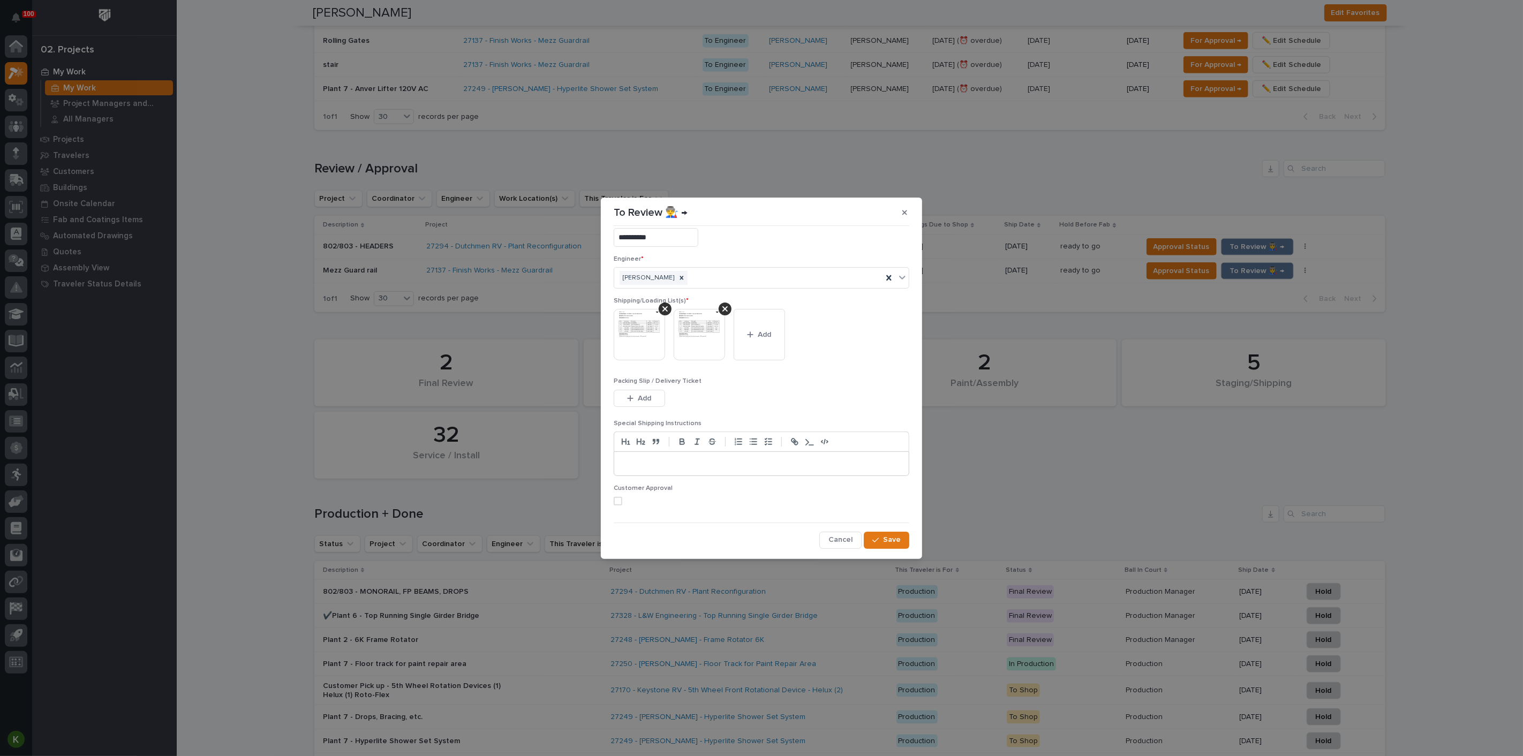
scroll to position [70, 0]
click at [619, 497] on span at bounding box center [618, 501] width 9 height 9
click at [872, 540] on icon "button" at bounding box center [875, 539] width 6 height 7
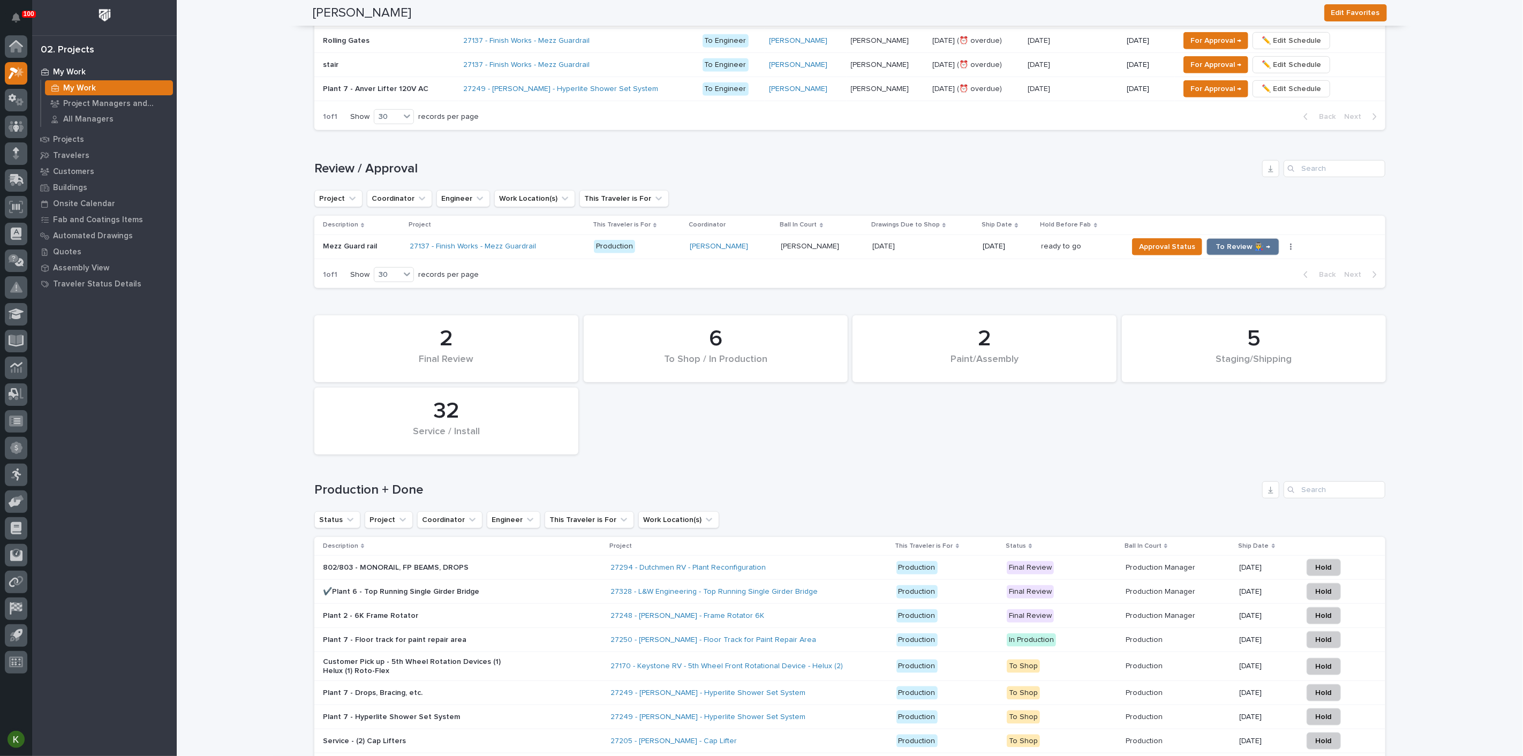
scroll to position [624, 0]
